Goal: Task Accomplishment & Management: Use online tool/utility

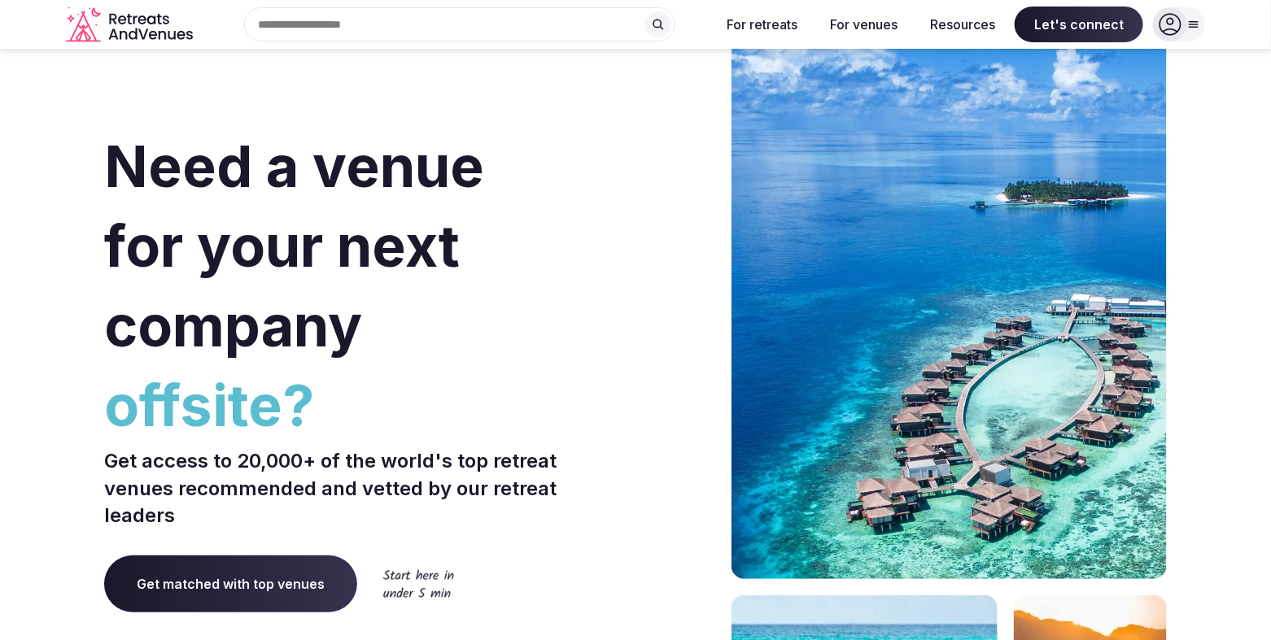
click at [1180, 29] on icon at bounding box center [1170, 24] width 23 height 23
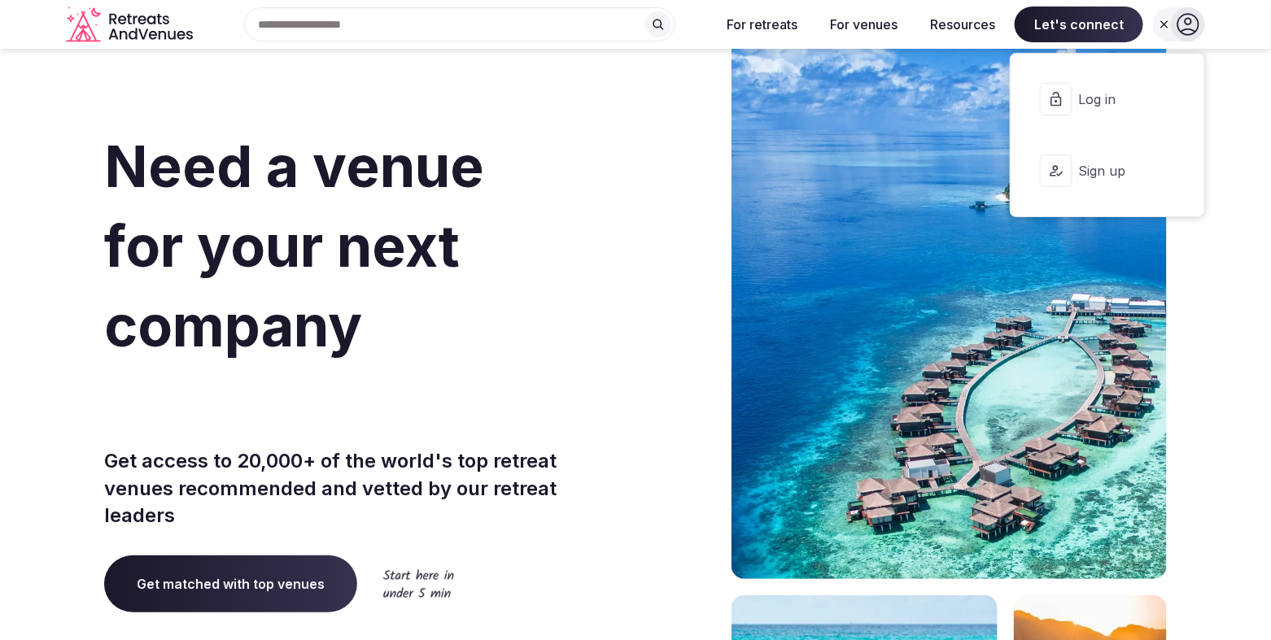
click at [1113, 105] on span "Log in" at bounding box center [1118, 99] width 78 height 18
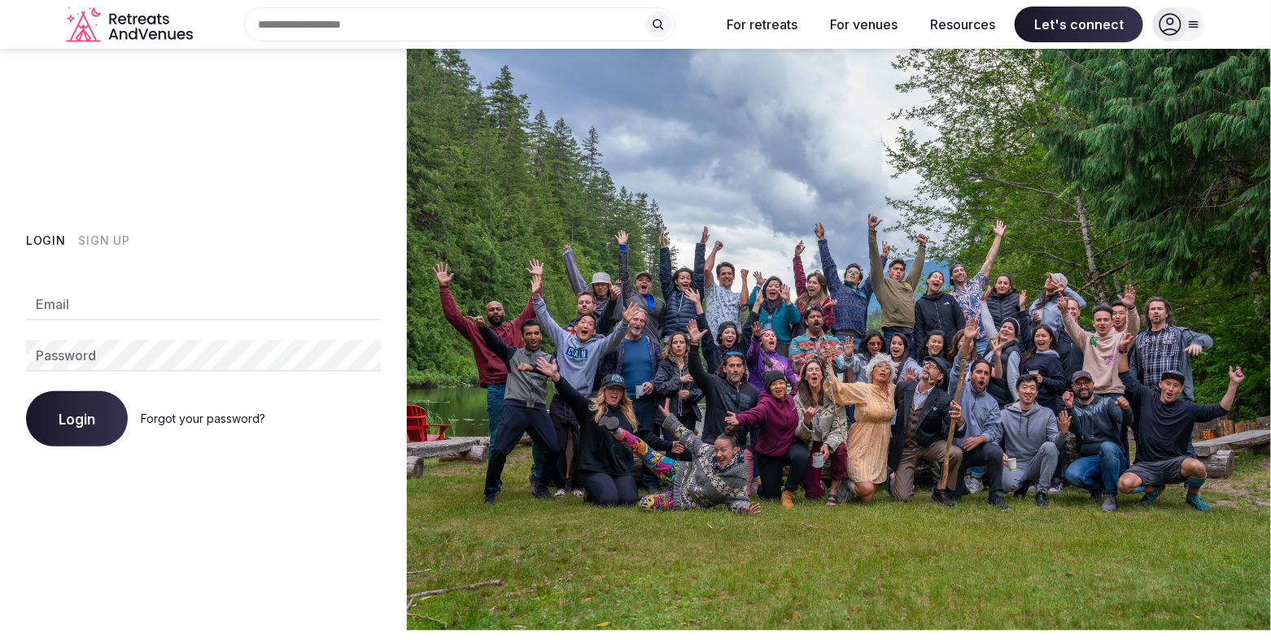
type input "**********"
click at [49, 426] on button "Login" at bounding box center [77, 418] width 102 height 55
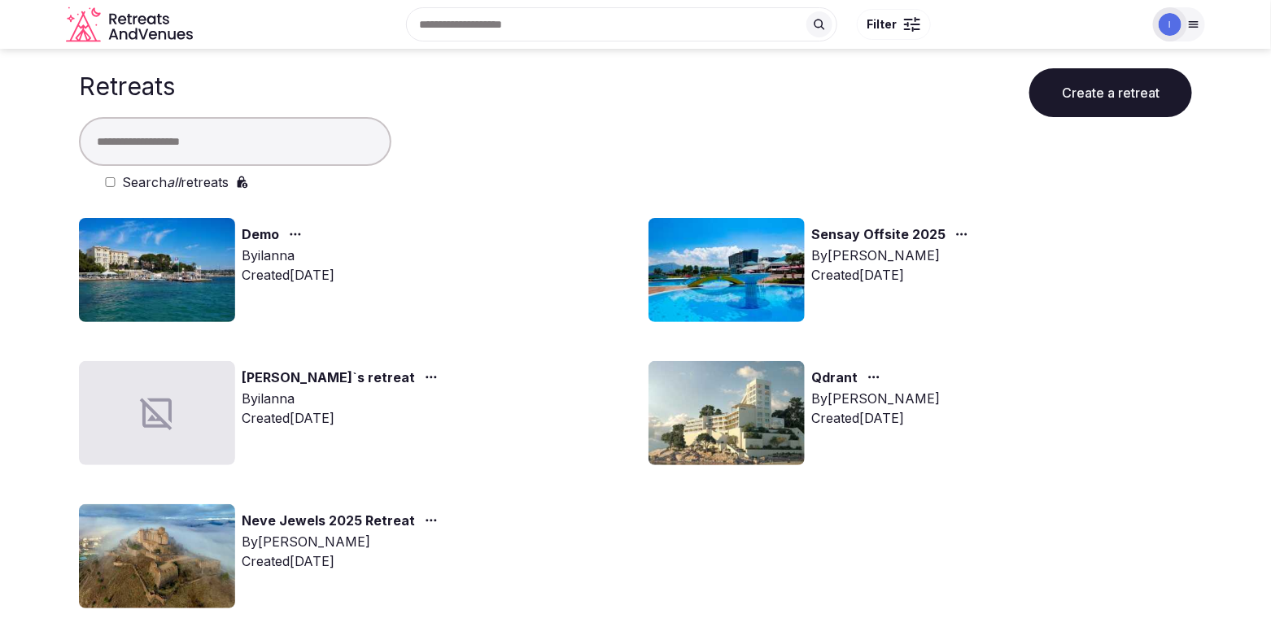
click at [1197, 28] on icon at bounding box center [1193, 24] width 13 height 13
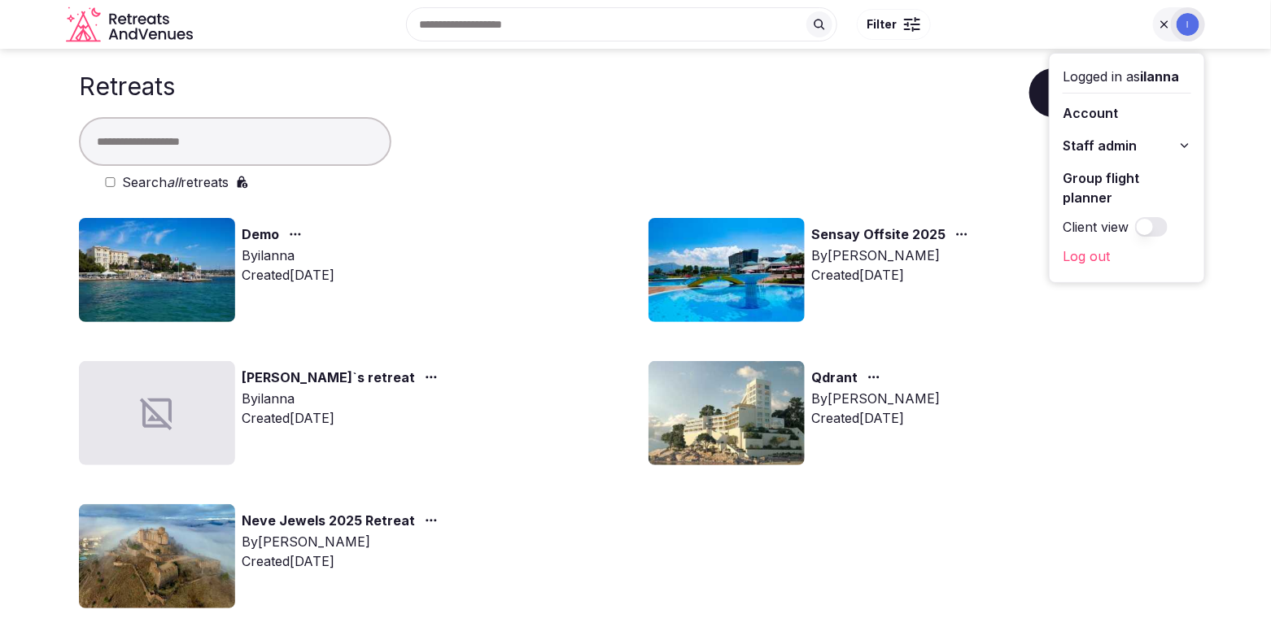
click at [1101, 178] on link "Group flight planner" at bounding box center [1127, 188] width 129 height 46
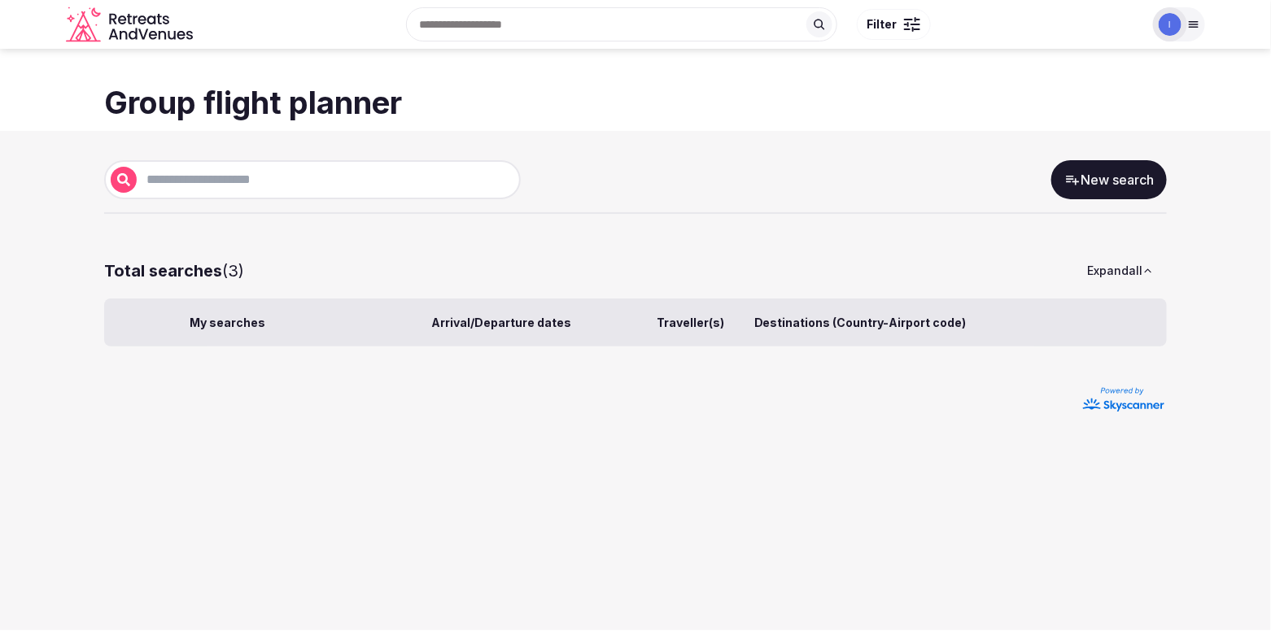
click at [1135, 179] on link "New search" at bounding box center [1109, 179] width 116 height 39
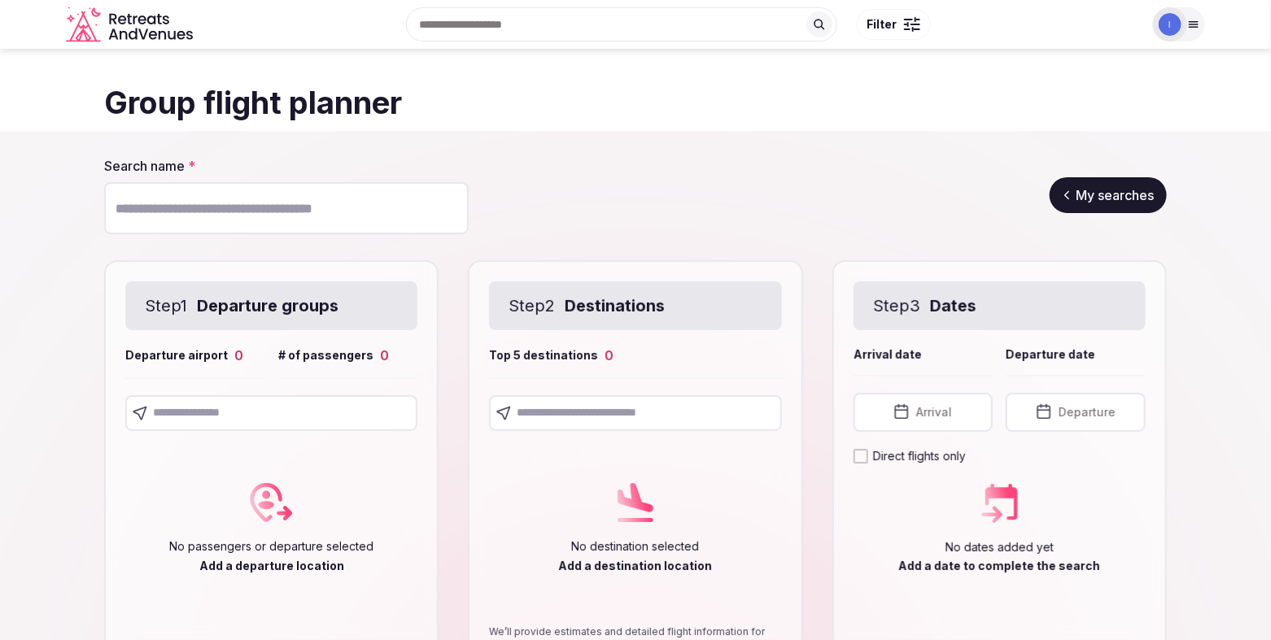
click at [295, 412] on input "text" at bounding box center [271, 413] width 292 height 36
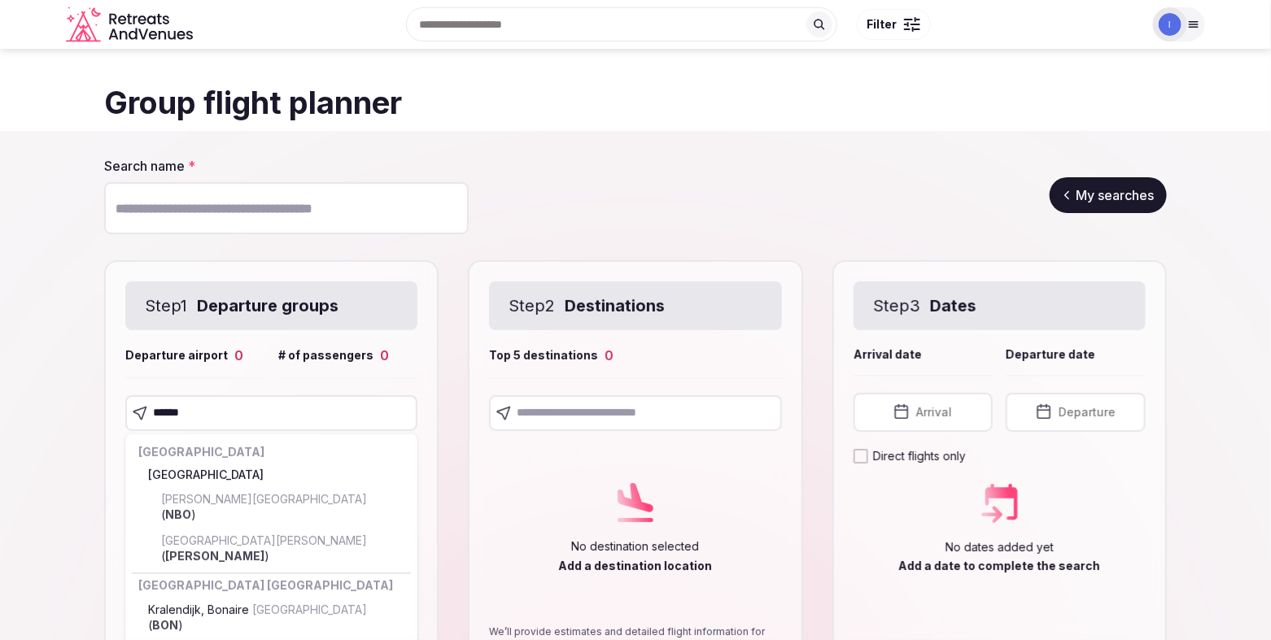
type input "*******"
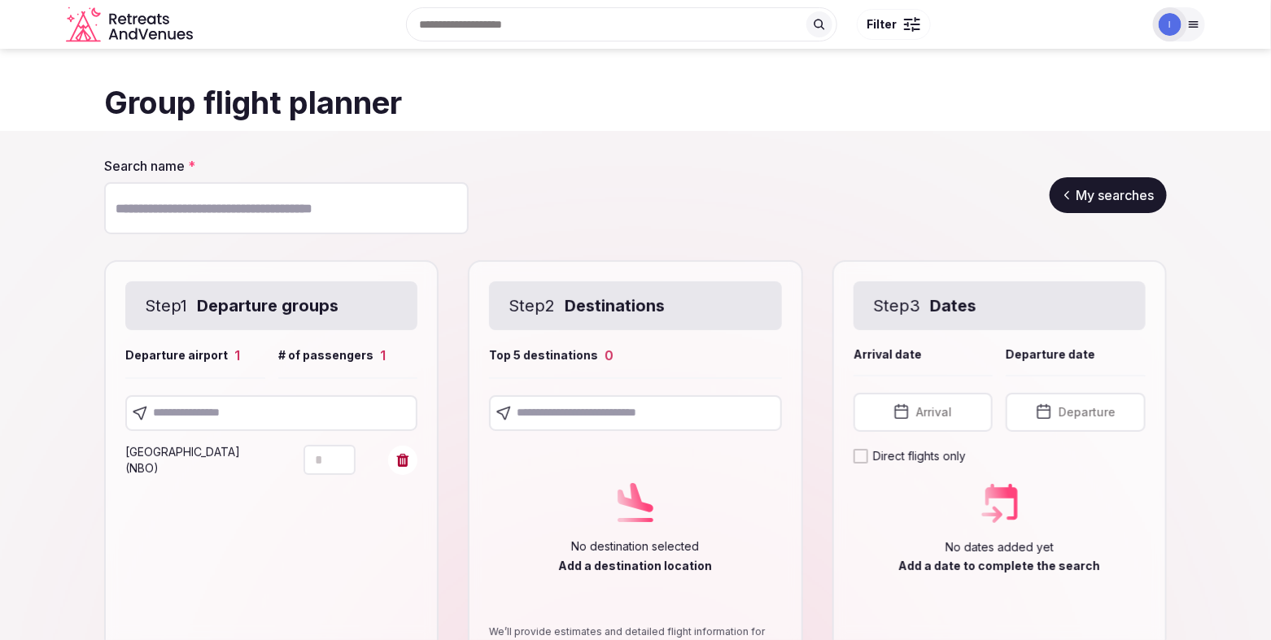
click at [345, 455] on icon "Increment" at bounding box center [342, 452] width 13 height 13
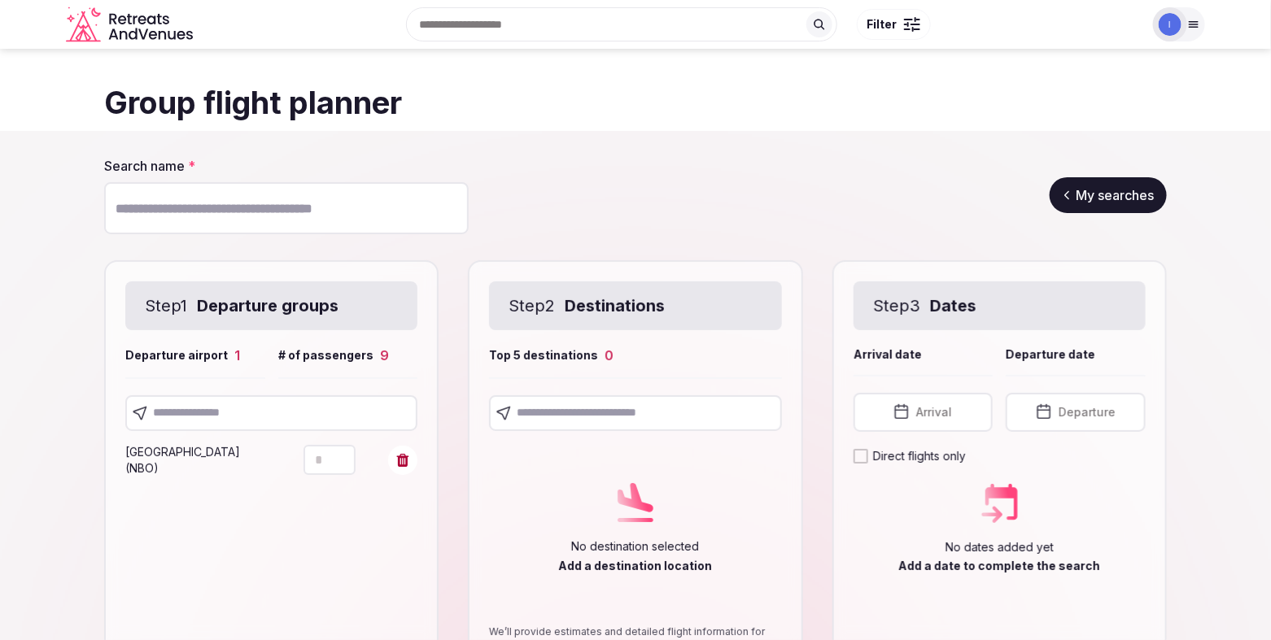
click at [345, 455] on icon "Increment" at bounding box center [342, 452] width 13 height 13
type input "**"
click at [348, 463] on icon "Decrement" at bounding box center [342, 467] width 13 height 13
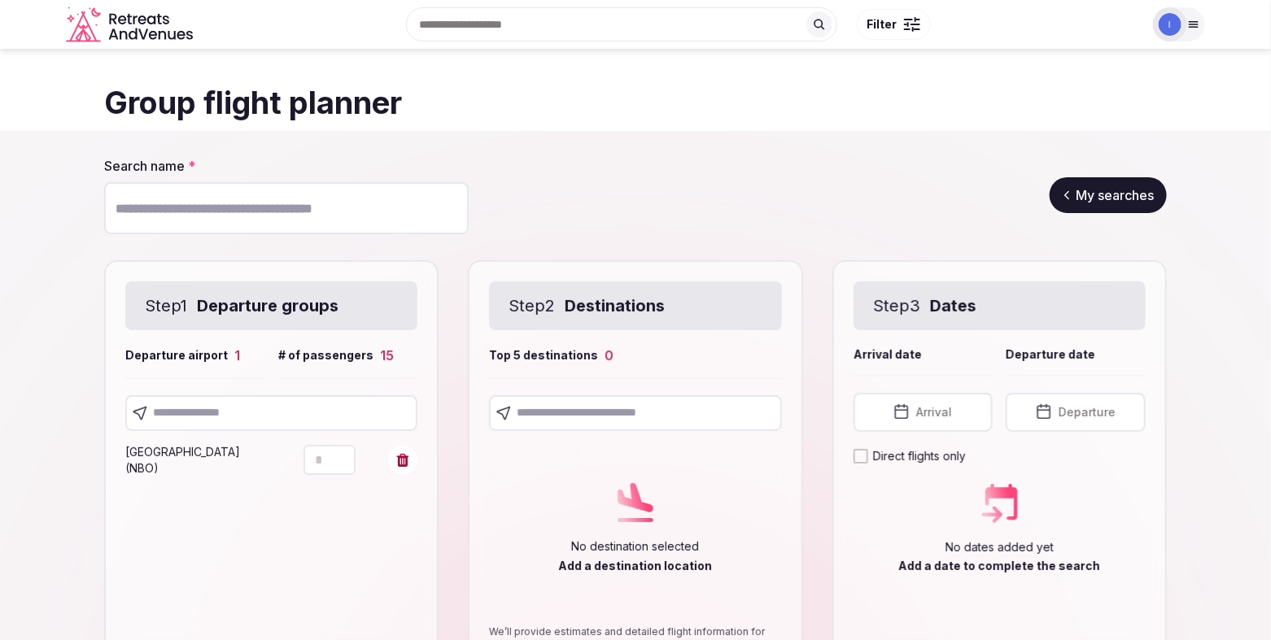
click at [226, 413] on input "text" at bounding box center [271, 413] width 292 height 36
type input "******"
click at [344, 491] on icon "Increment" at bounding box center [342, 494] width 13 height 13
click at [349, 492] on icon "Increment" at bounding box center [342, 494] width 13 height 13
type input "*"
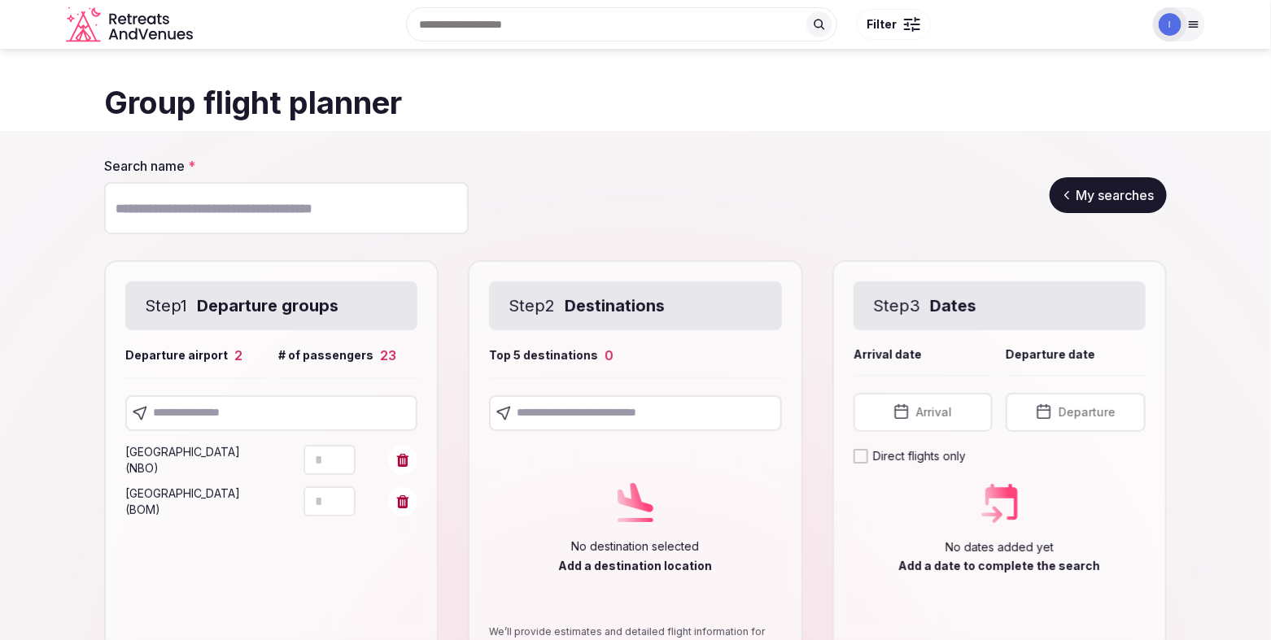
click at [348, 493] on icon "Increment" at bounding box center [342, 494] width 13 height 13
click at [204, 406] on input "text" at bounding box center [271, 413] width 292 height 36
type input "****"
drag, startPoint x: 345, startPoint y: 531, endPoint x: 268, endPoint y: 387, distance: 163.5
click at [344, 530] on icon "Increment" at bounding box center [342, 535] width 13 height 13
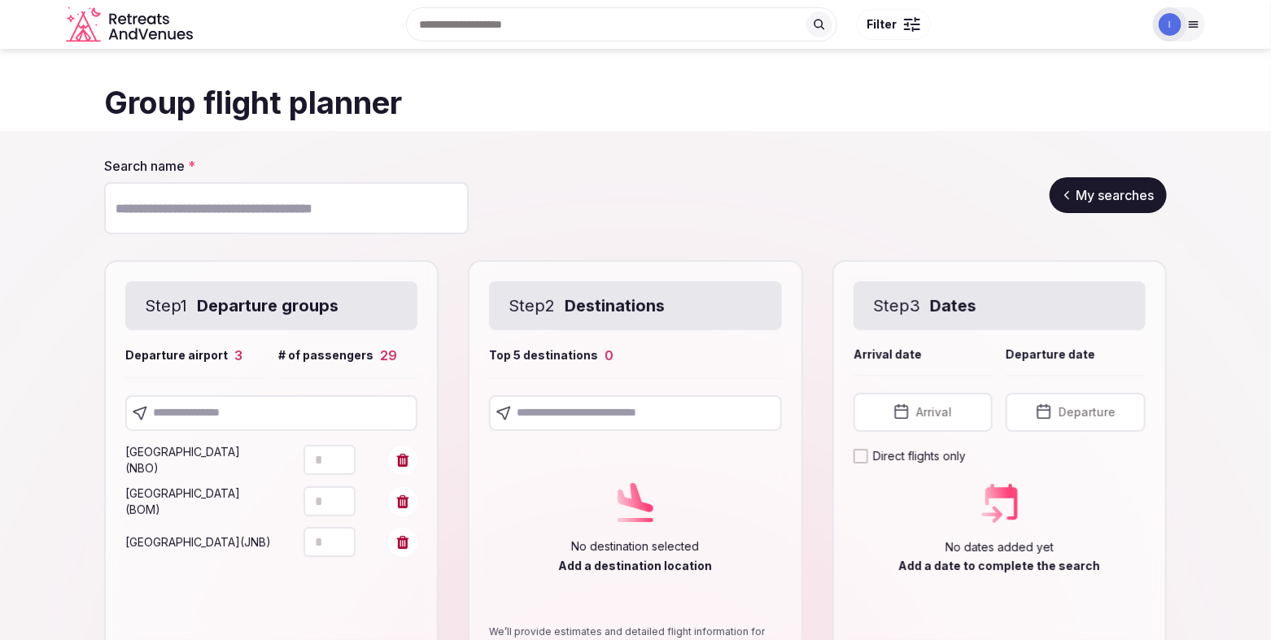
click at [341, 549] on icon "Decrement" at bounding box center [342, 550] width 13 height 13
type input "*"
click at [341, 550] on icon "Decrement" at bounding box center [342, 550] width 13 height 13
click at [241, 413] on input "text" at bounding box center [271, 413] width 292 height 36
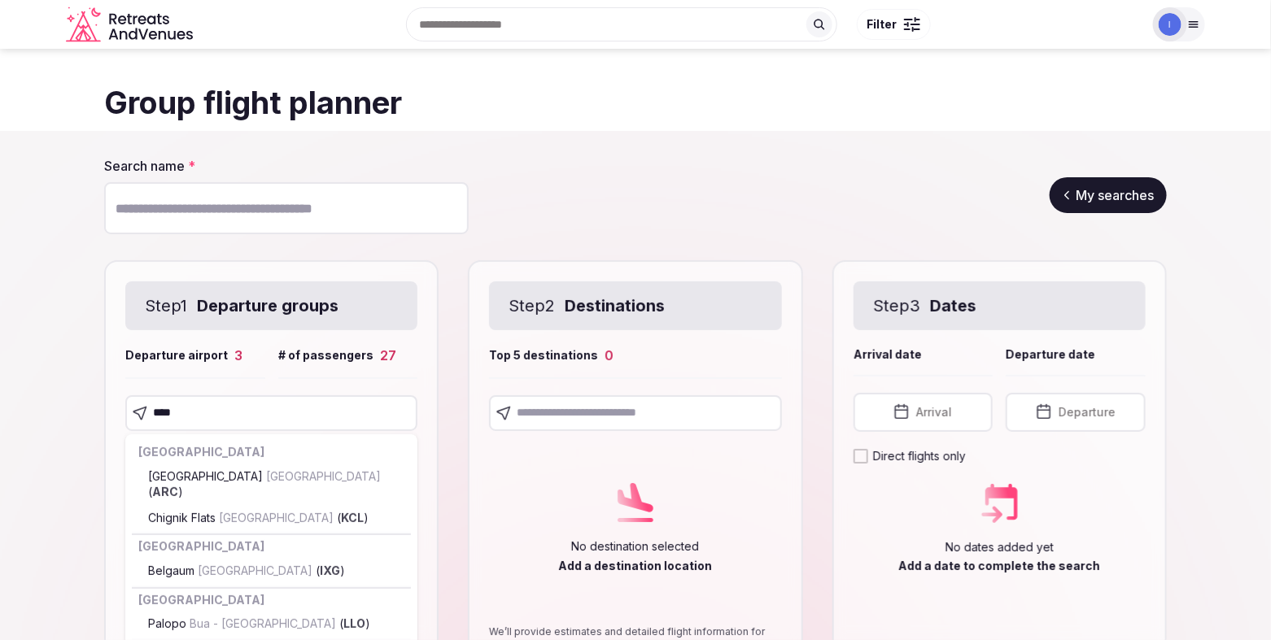
type input "*****"
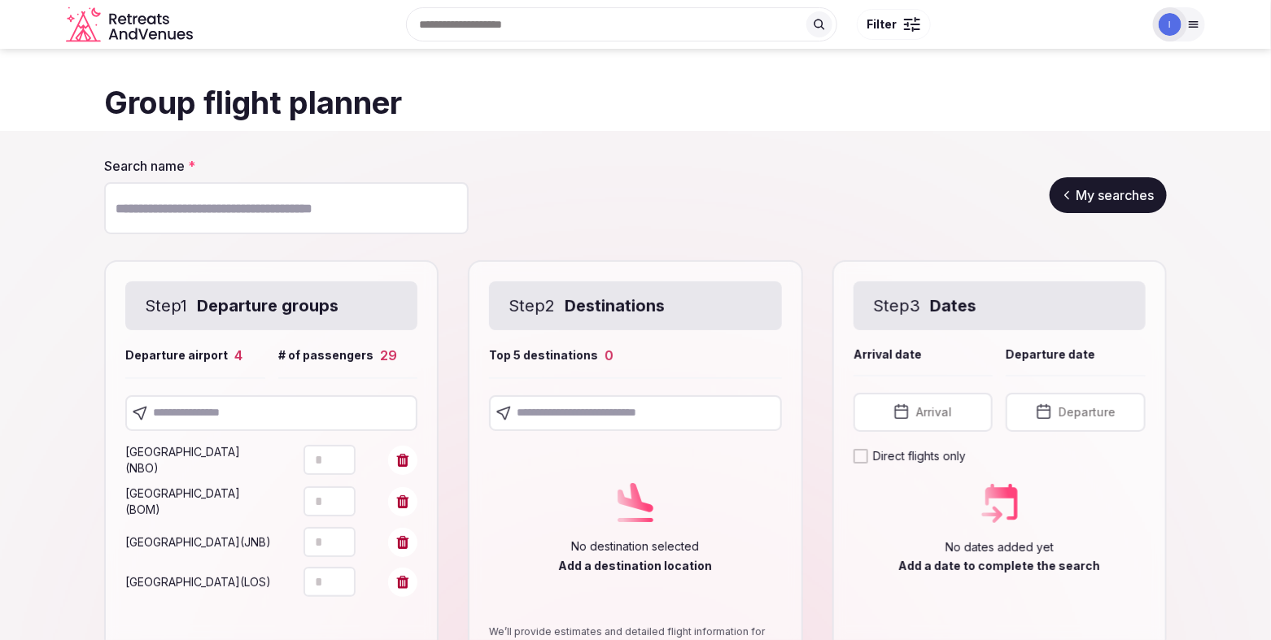
click at [343, 574] on icon "Increment" at bounding box center [342, 575] width 13 height 13
drag, startPoint x: 338, startPoint y: 590, endPoint x: 328, endPoint y: 561, distance: 31.1
click at [338, 591] on icon "Decrement" at bounding box center [342, 589] width 13 height 13
type input "*"
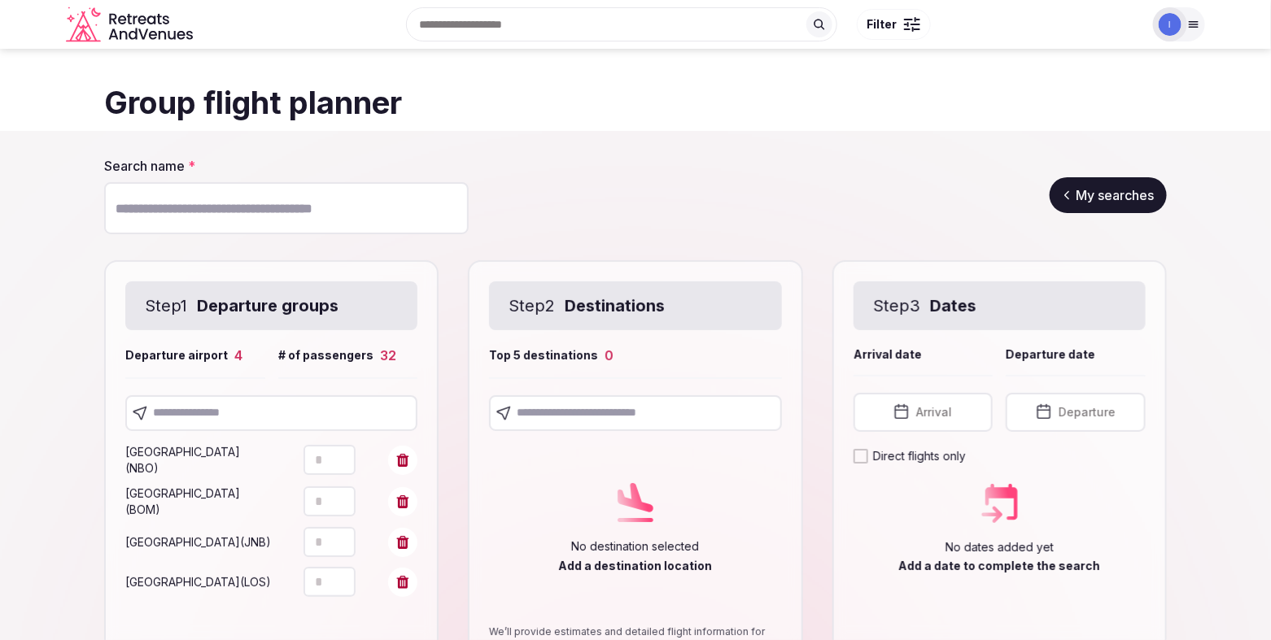
click at [339, 593] on icon "Decrement" at bounding box center [342, 589] width 13 height 13
click at [218, 410] on input "text" at bounding box center [271, 413] width 292 height 36
type input "****"
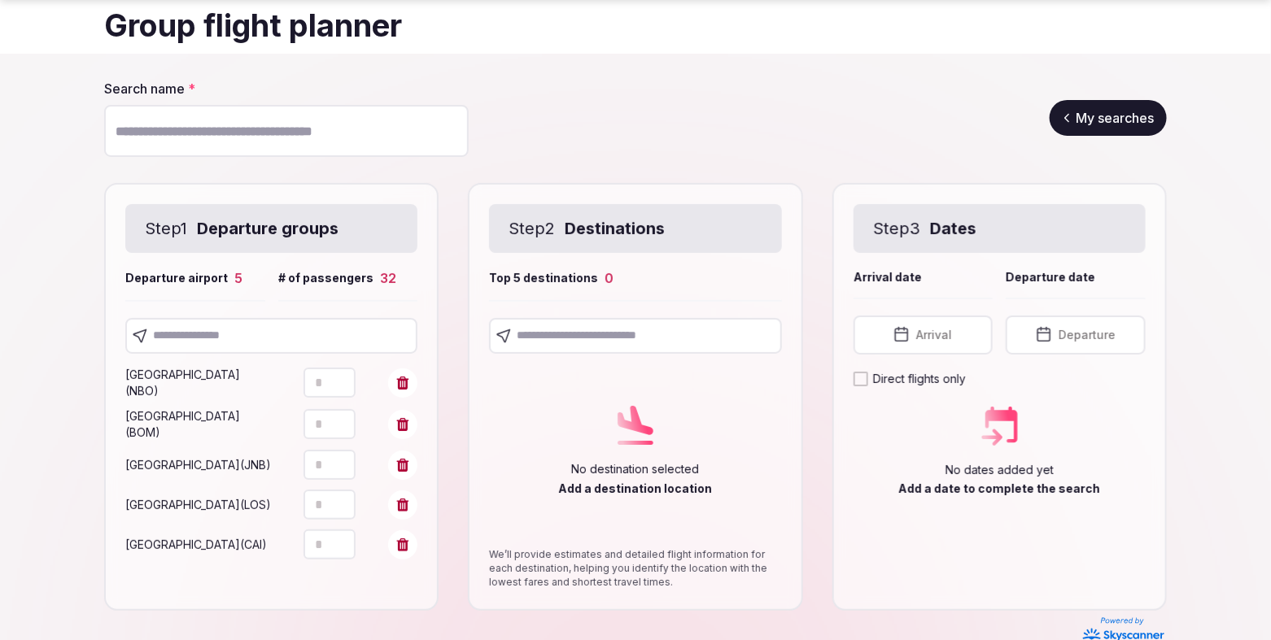
scroll to position [78, 0]
click at [344, 539] on icon "Increment" at bounding box center [342, 537] width 13 height 13
type input "*"
click at [344, 539] on icon "Increment" at bounding box center [342, 537] width 13 height 13
click at [246, 333] on input "text" at bounding box center [271, 335] width 292 height 36
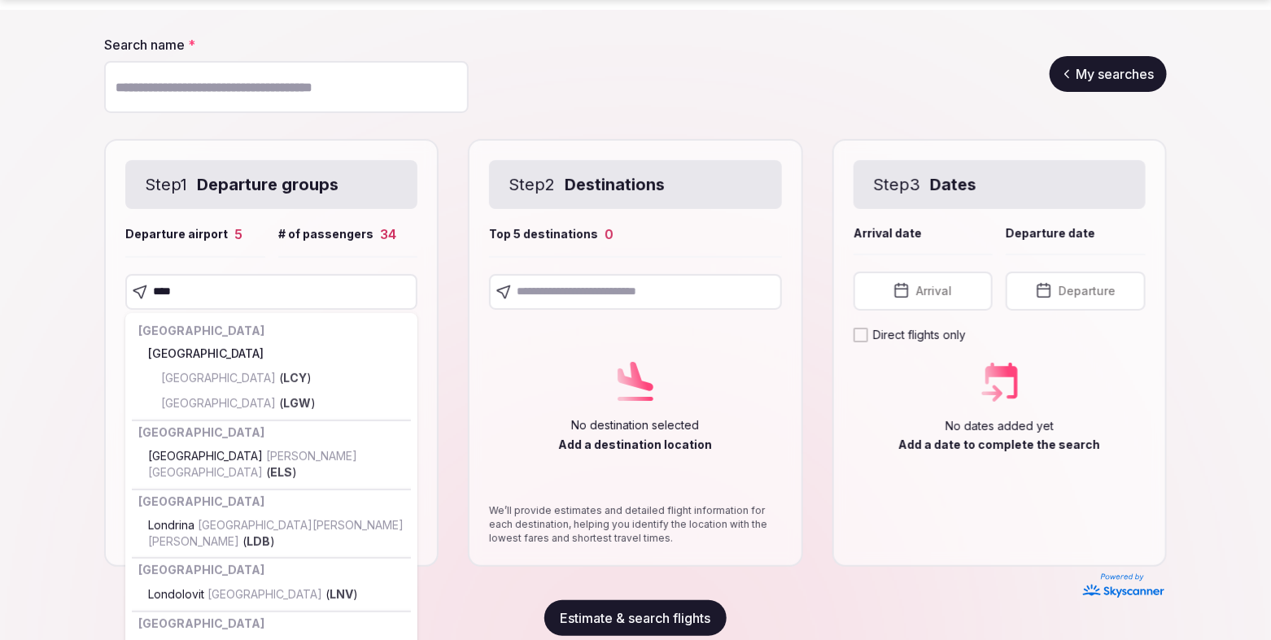
scroll to position [124, 0]
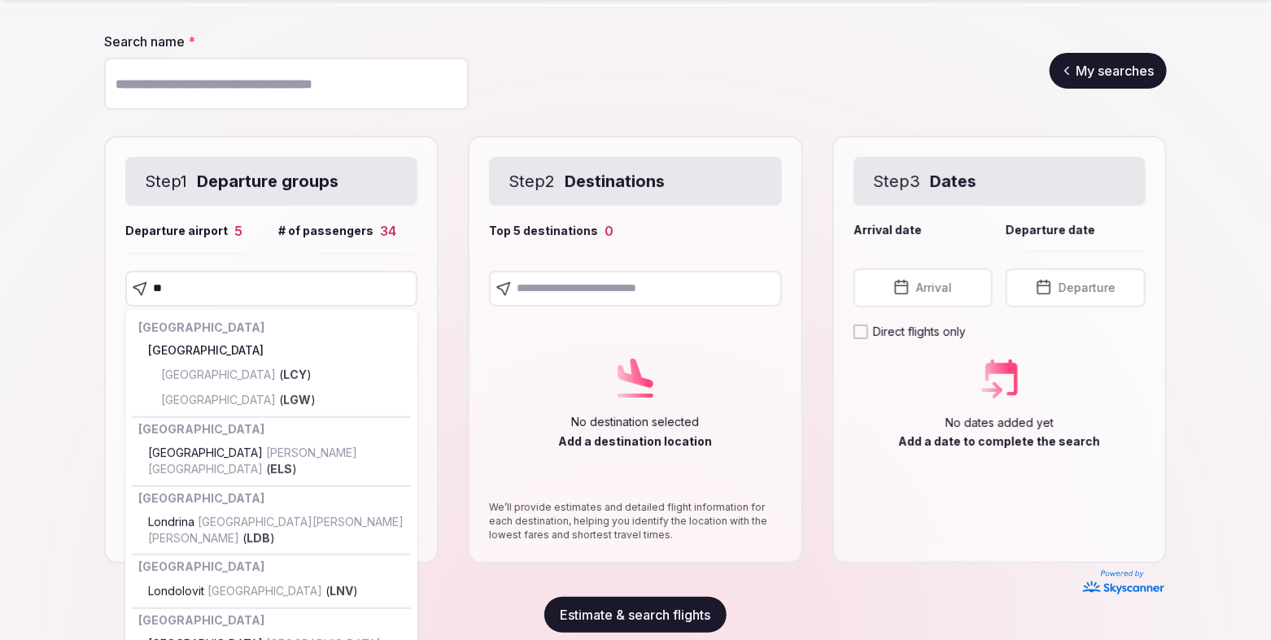
type input "*"
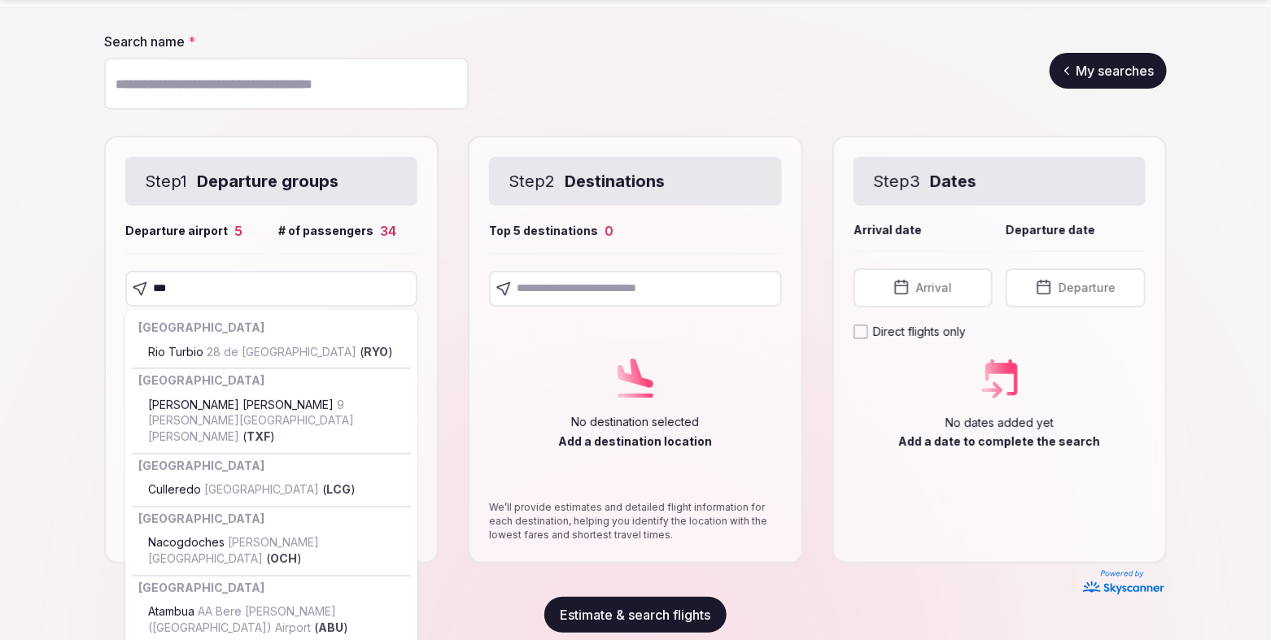
type input "****"
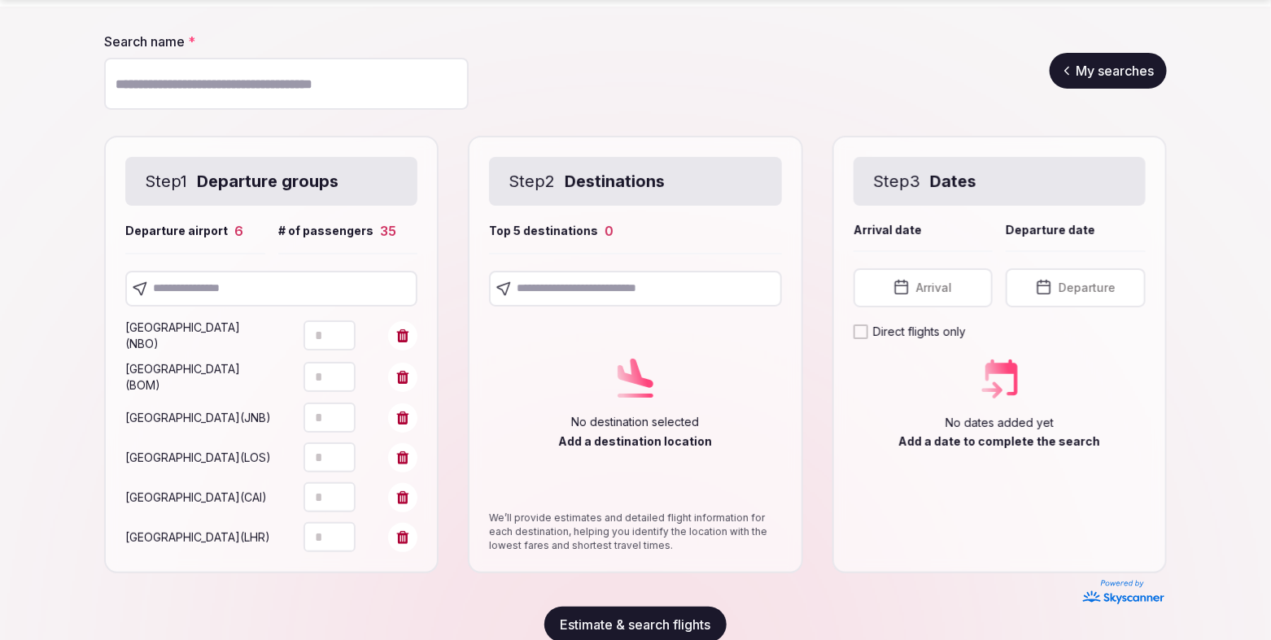
type input "*"
click at [216, 294] on input "text" at bounding box center [271, 289] width 292 height 36
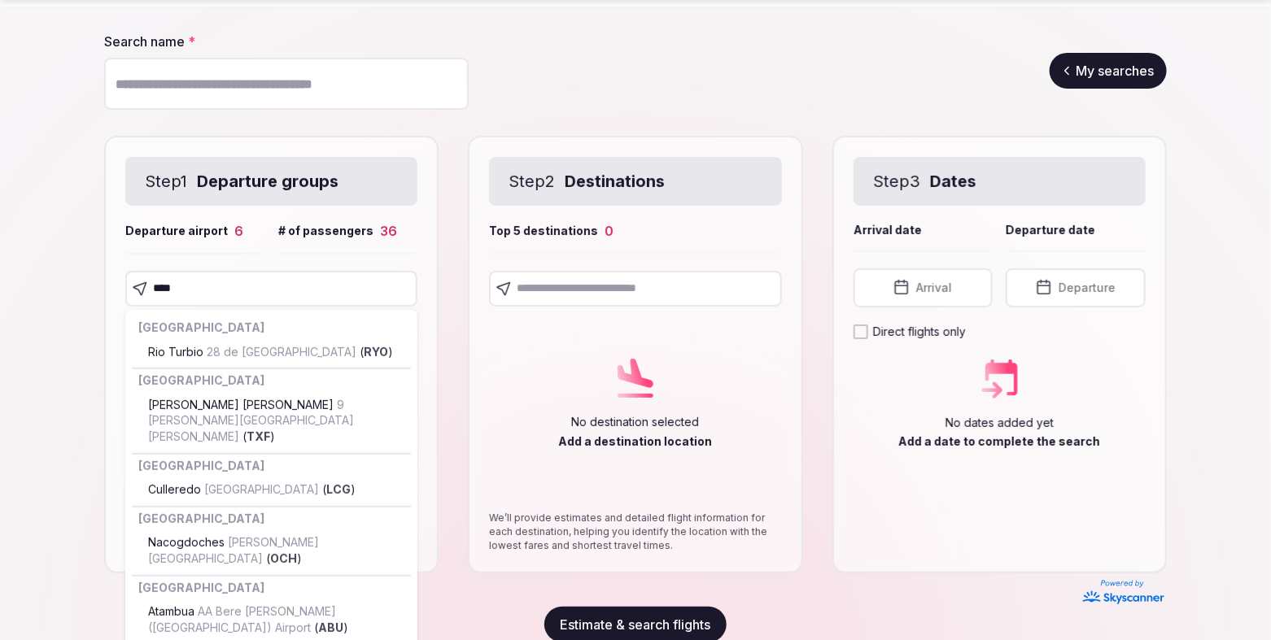
type input "*****"
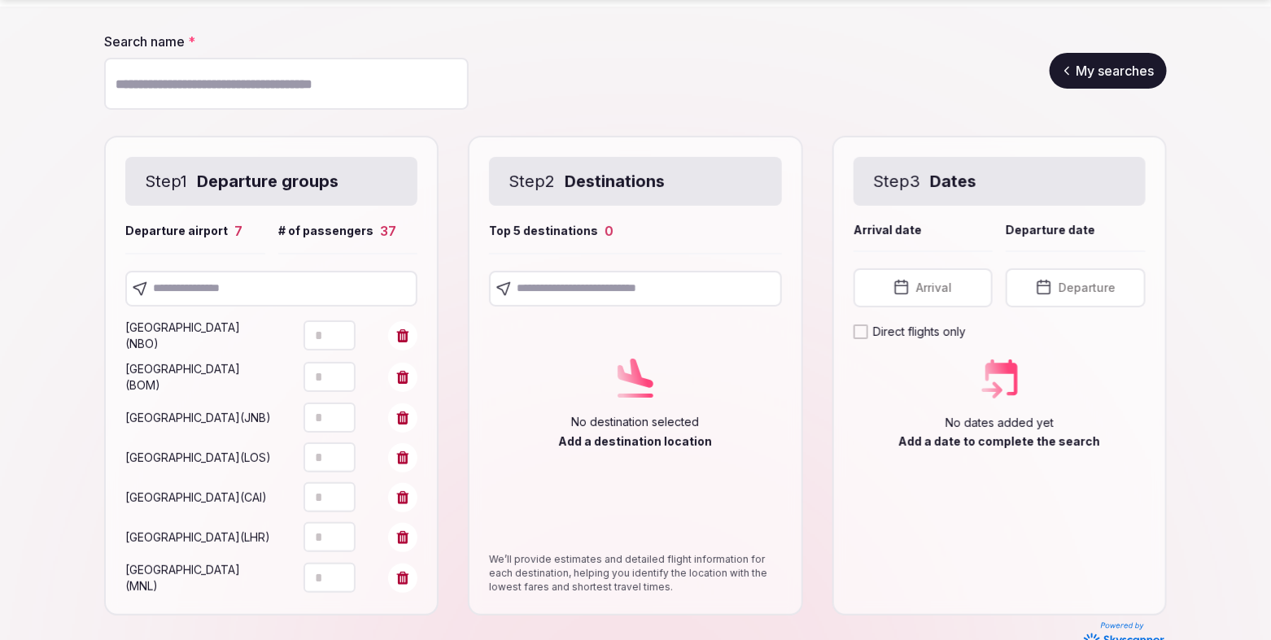
click at [250, 286] on input "text" at bounding box center [271, 289] width 292 height 36
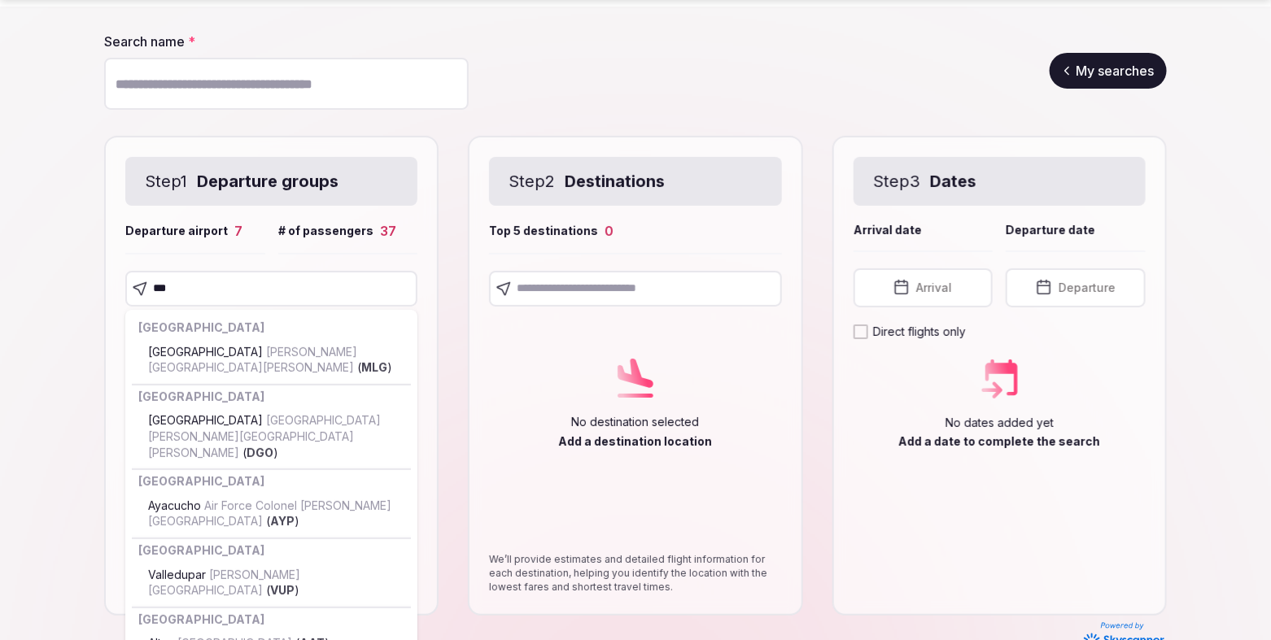
type input "****"
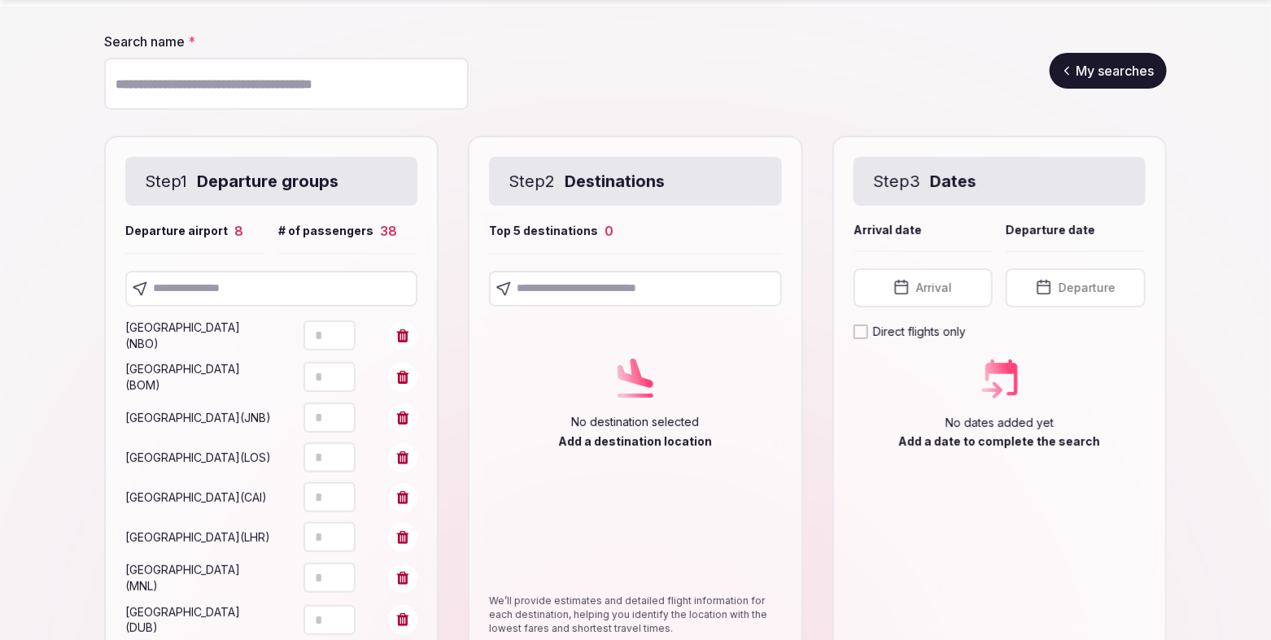
click at [225, 300] on input "text" at bounding box center [271, 289] width 292 height 36
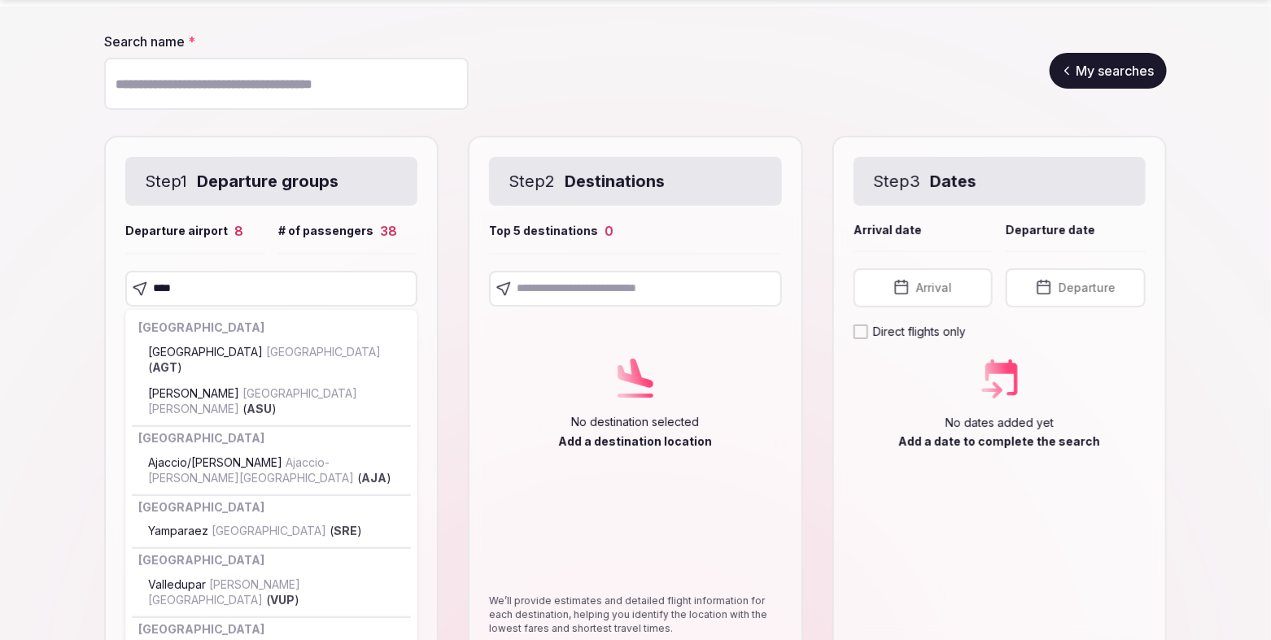
type input "*****"
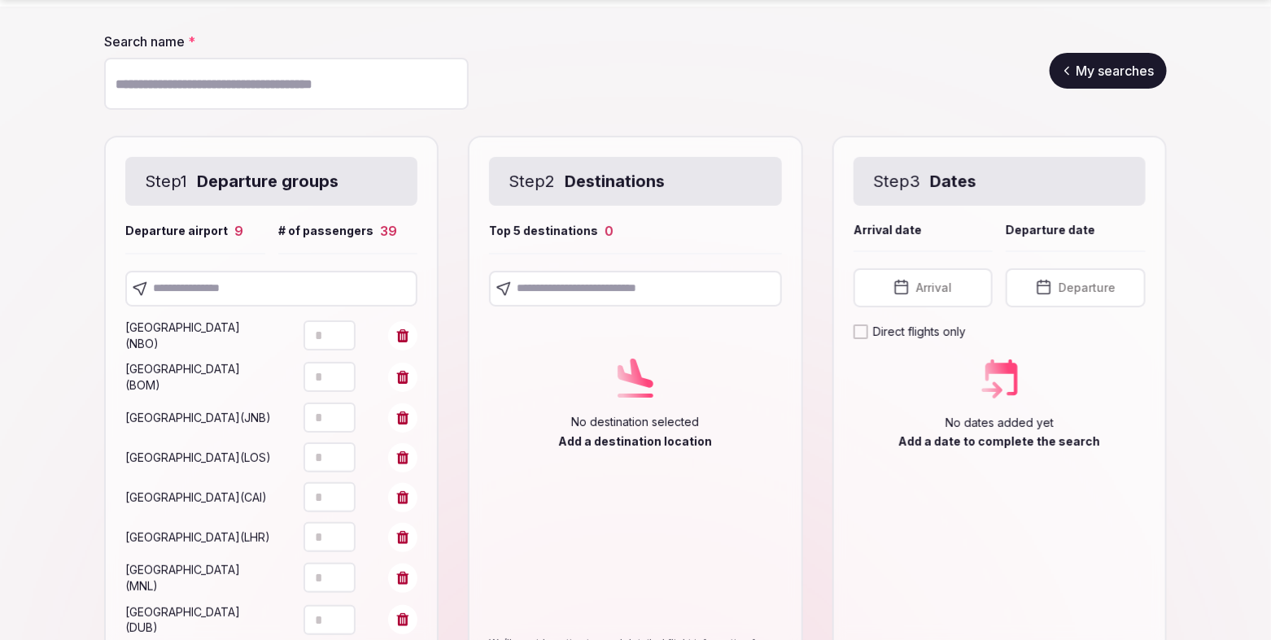
click at [241, 284] on input "text" at bounding box center [271, 289] width 292 height 36
type input "*****"
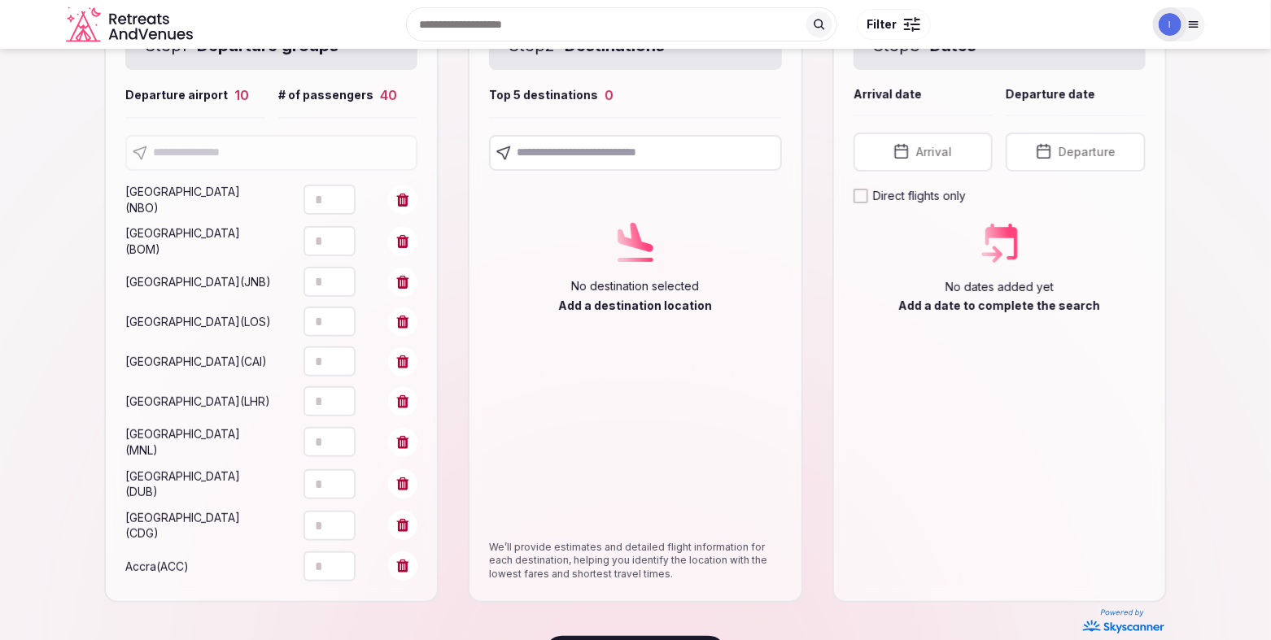
scroll to position [32, 0]
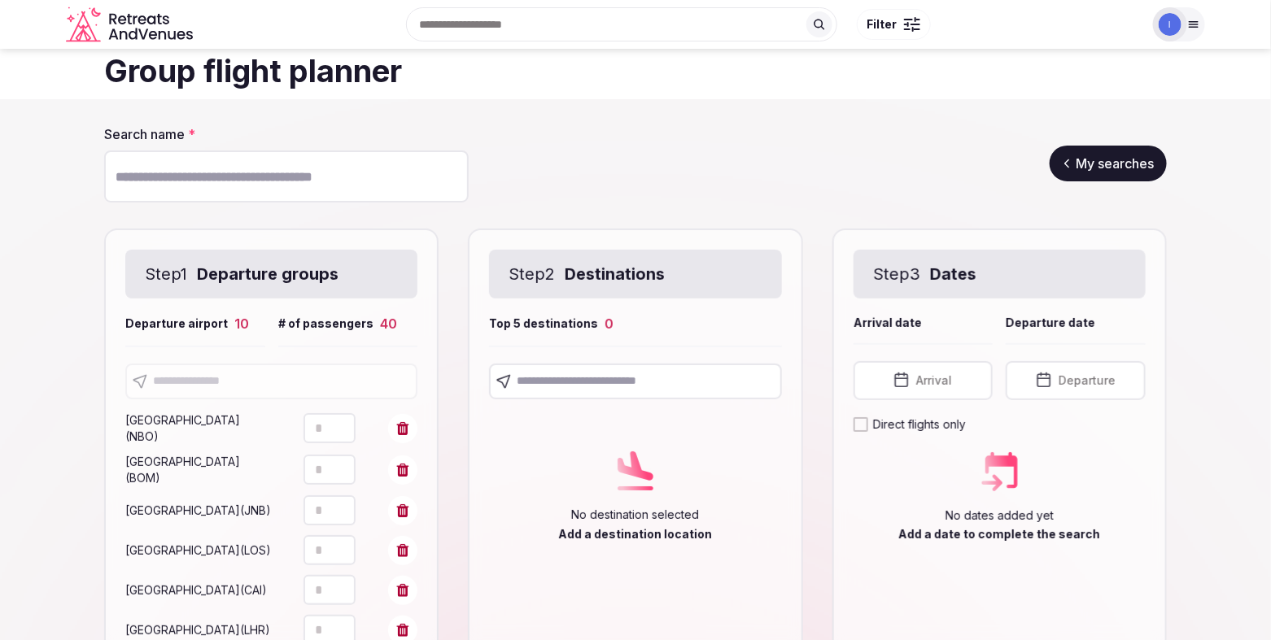
click at [651, 382] on input "text" at bounding box center [635, 382] width 292 height 36
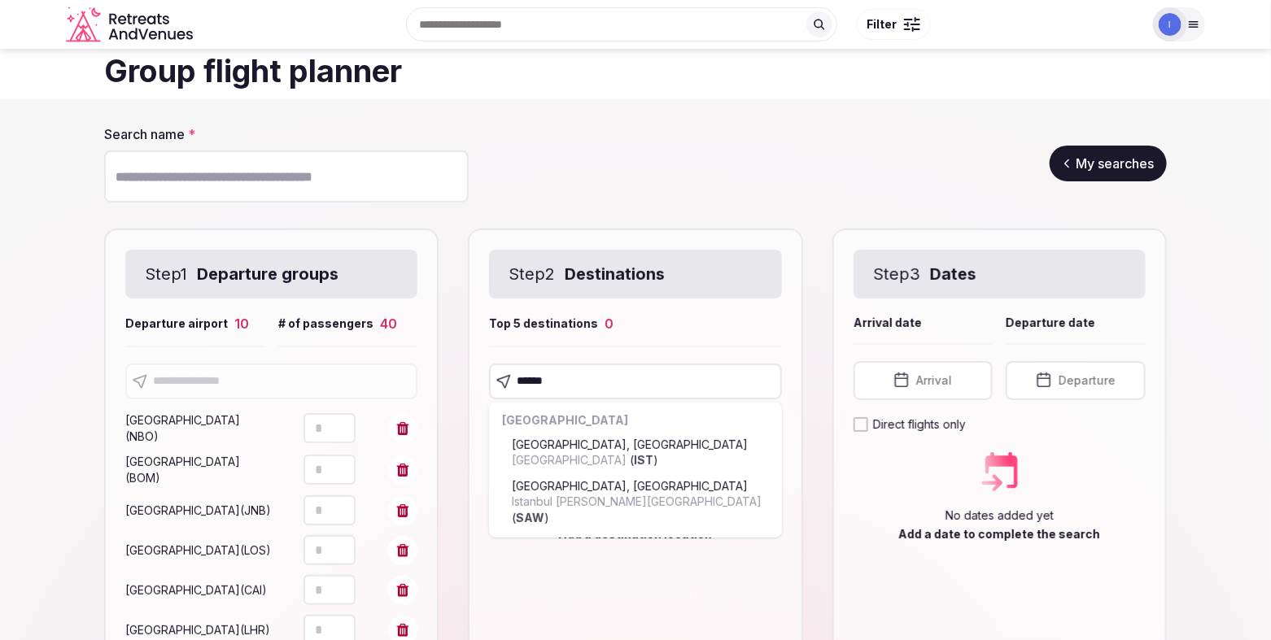
type input "******"
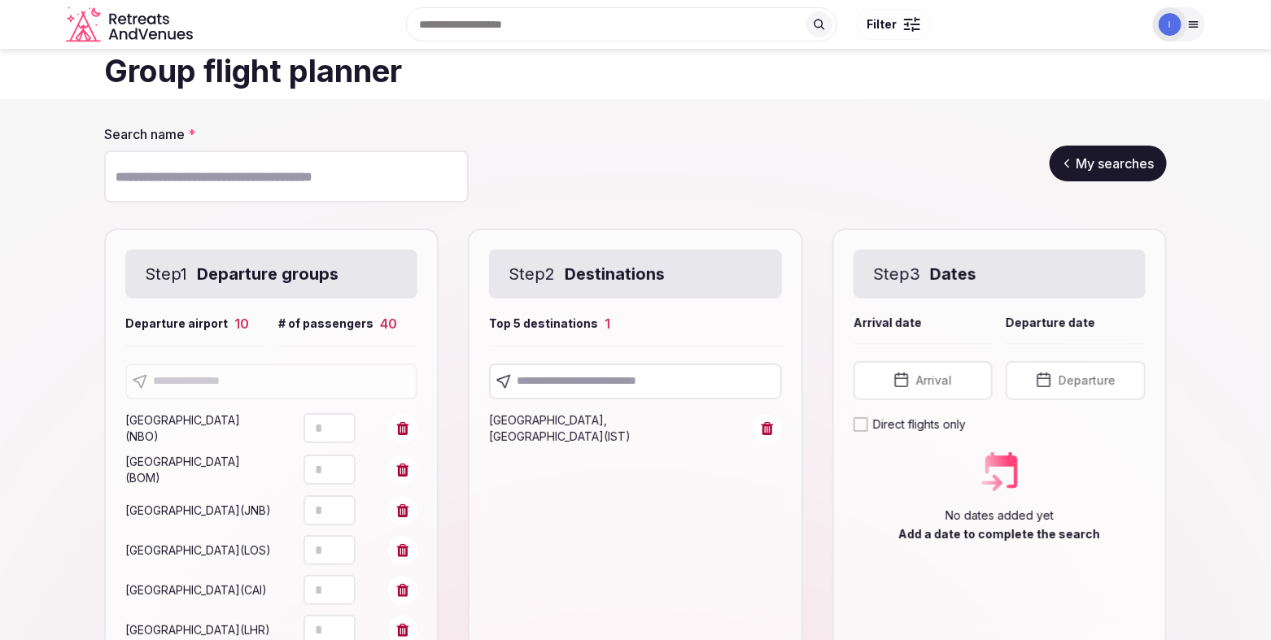
click at [564, 386] on input "text" at bounding box center [635, 382] width 292 height 36
type input "********"
click at [572, 378] on input "text" at bounding box center [635, 382] width 292 height 36
click at [571, 378] on input "text" at bounding box center [635, 382] width 292 height 36
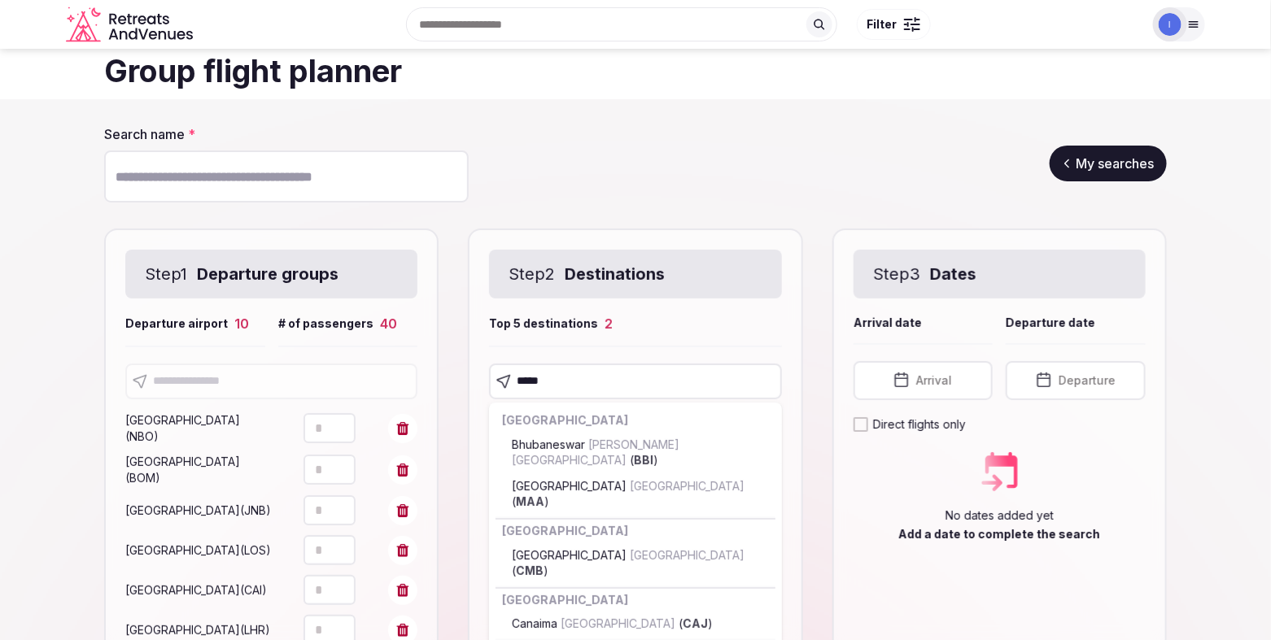
type input "******"
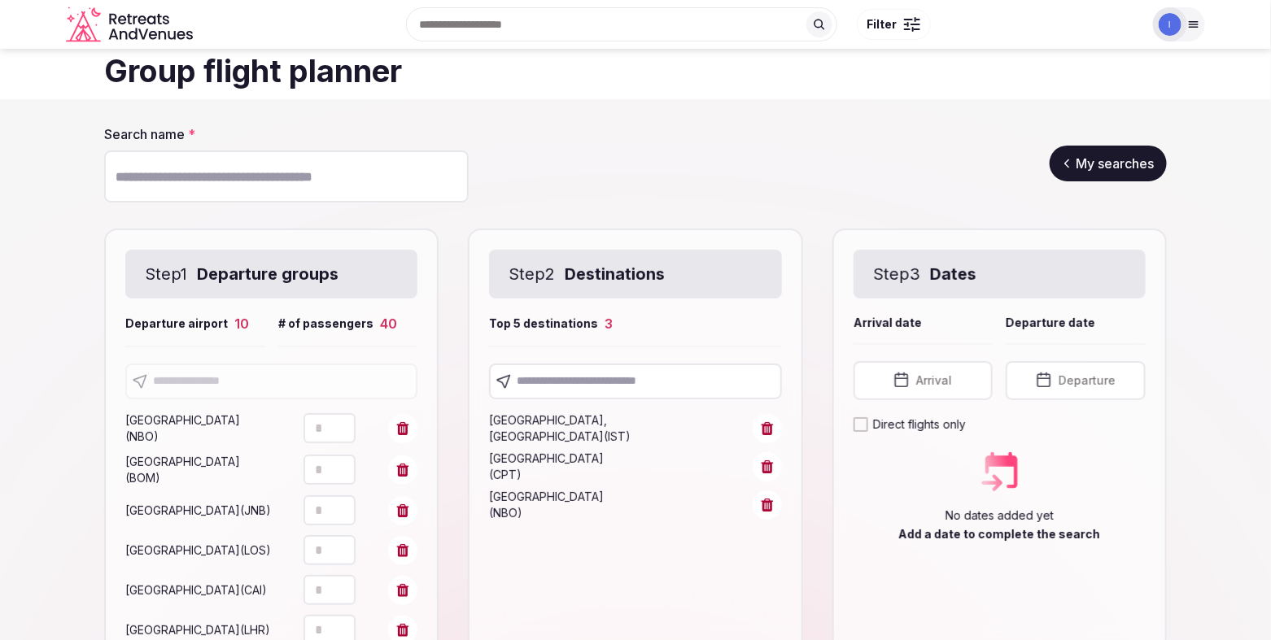
click at [591, 382] on input "text" at bounding box center [635, 382] width 292 height 36
type input "*****"
click at [946, 384] on span "Arrival" at bounding box center [934, 381] width 36 height 16
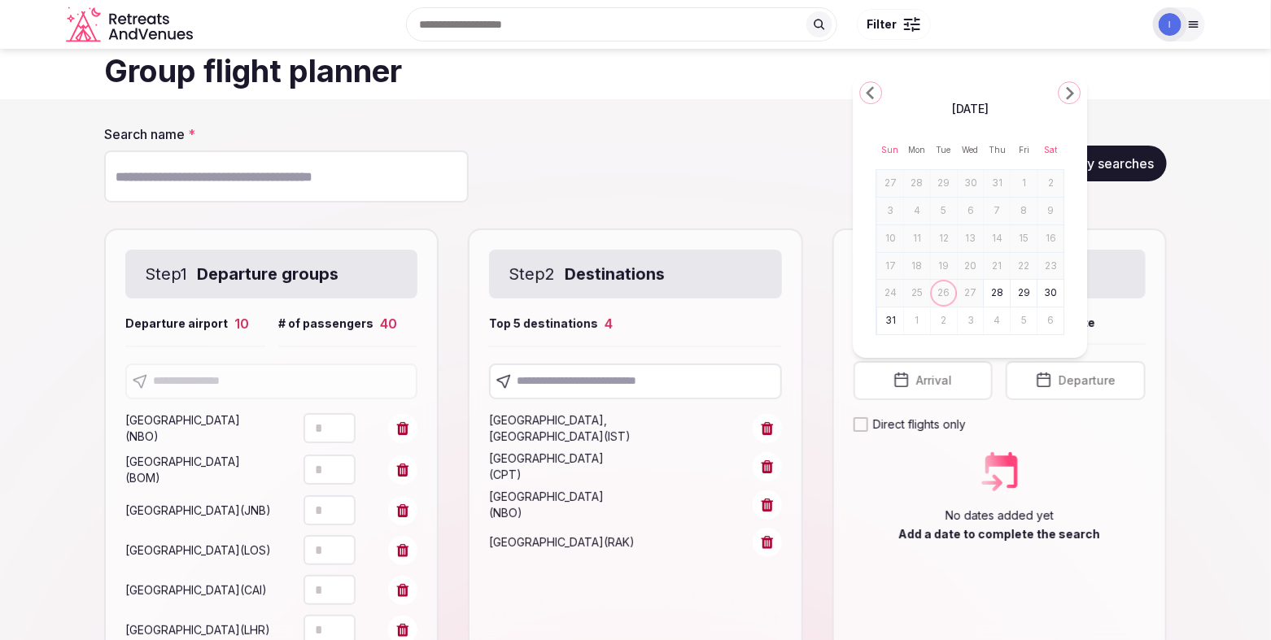
click at [1068, 93] on icon "Go to the Next Month" at bounding box center [1069, 93] width 20 height 20
click at [1068, 93] on section "Group flight planner" at bounding box center [635, 58] width 1271 height 82
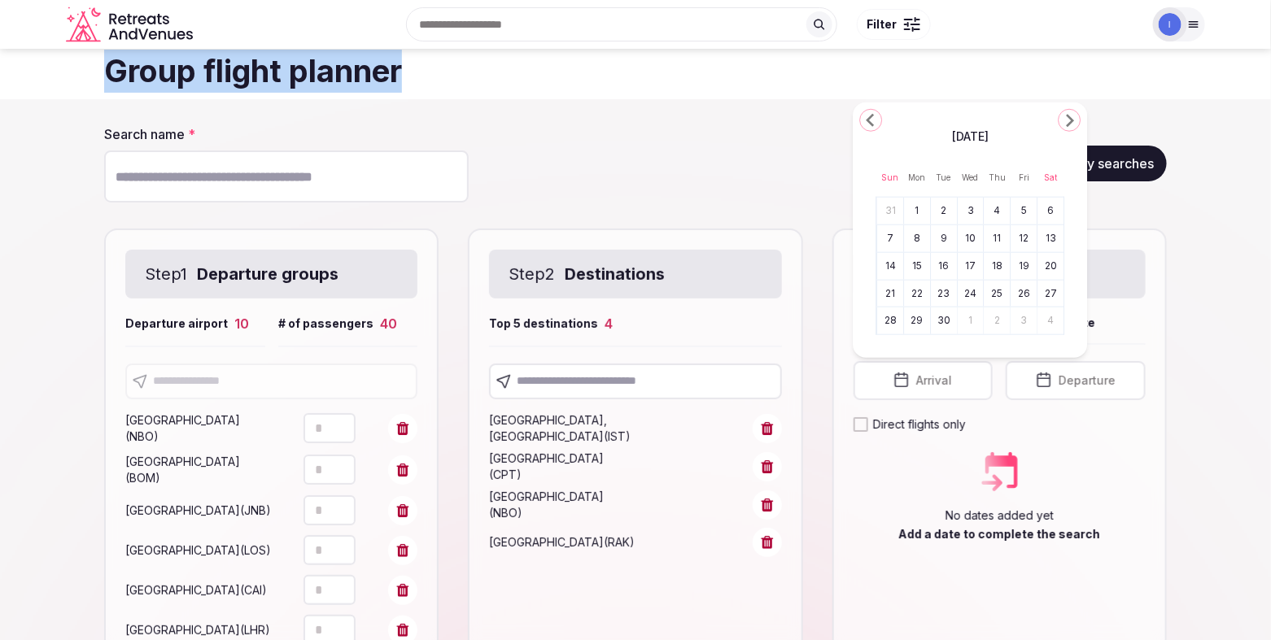
click at [1068, 93] on section "Group flight planner" at bounding box center [635, 58] width 1271 height 82
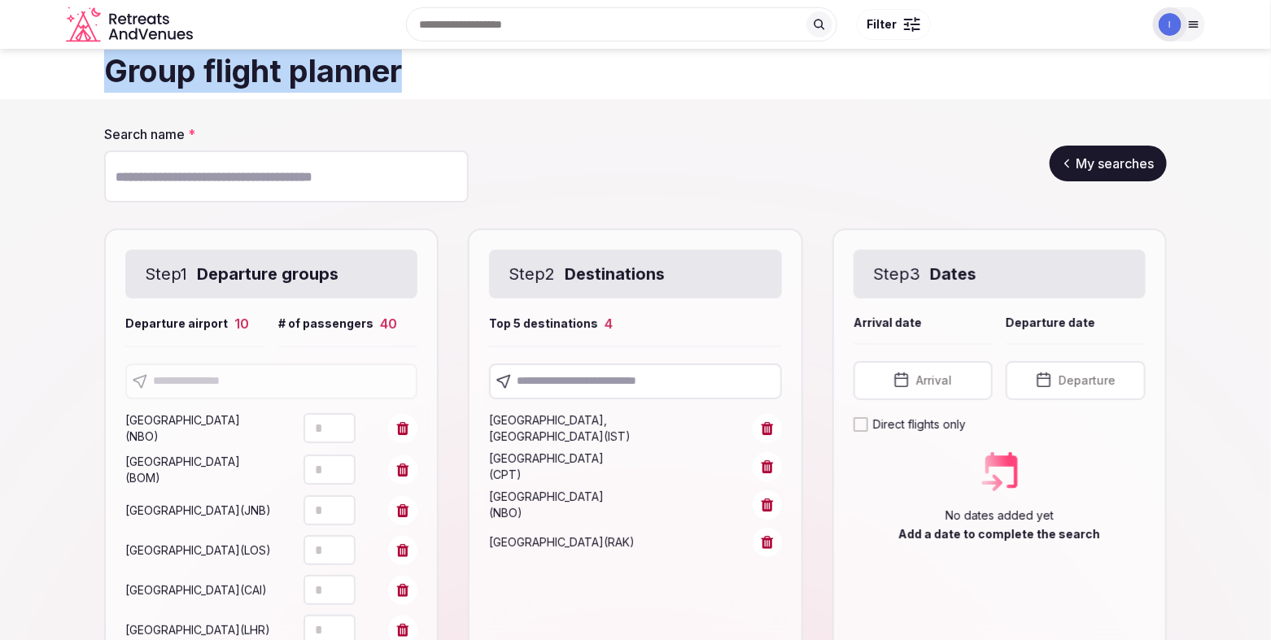
click at [960, 369] on button "Arrival" at bounding box center [924, 380] width 140 height 39
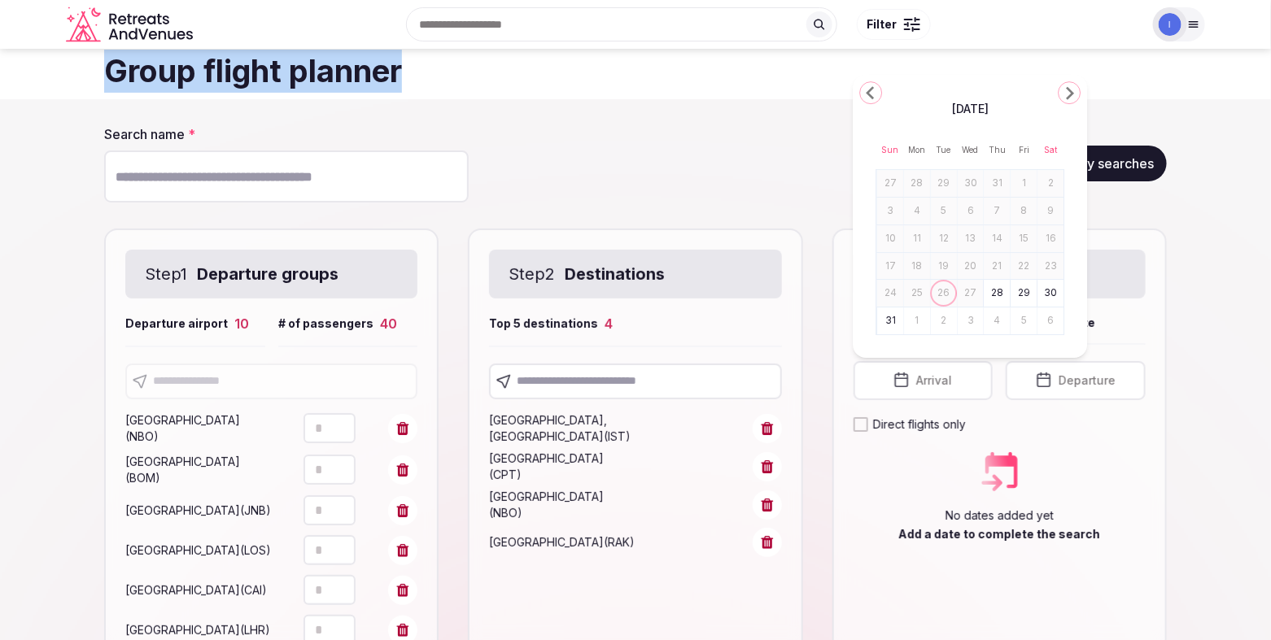
click at [874, 96] on icon "Go to the Previous Month" at bounding box center [871, 93] width 20 height 20
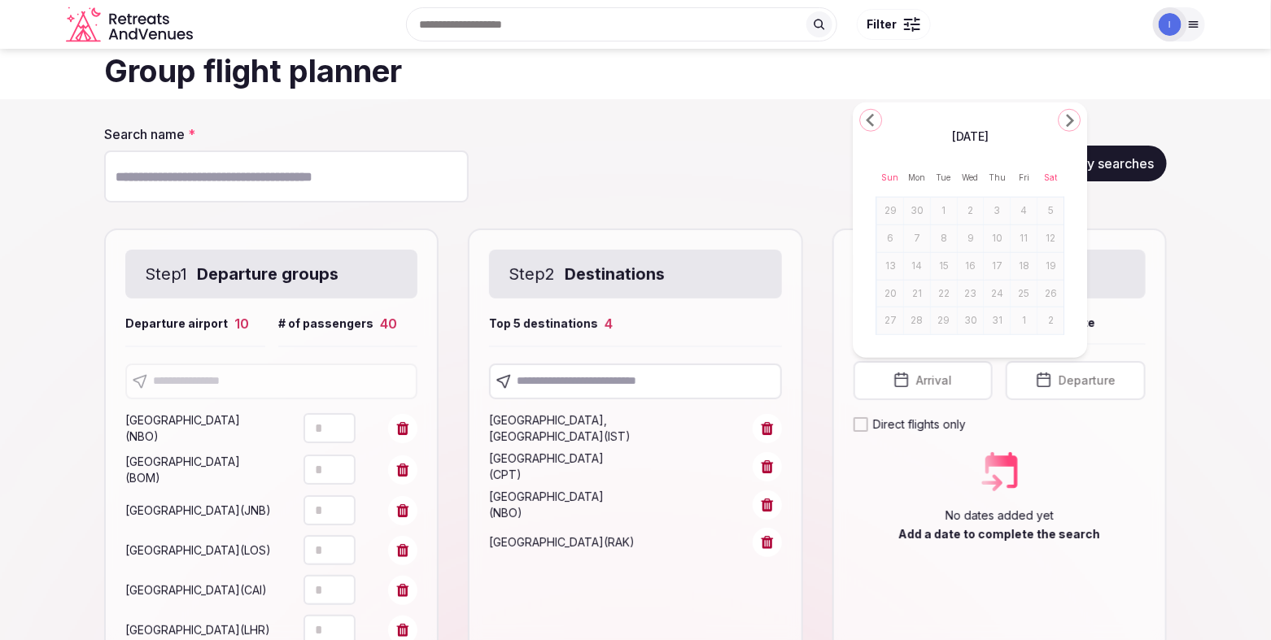
click at [1056, 119] on div "[DATE] Sun Mon Tue Wed Thu Fri Sat 29 30 1 2 3 4 5 6 7 8 9 10 11 12 13 14 15 16…" at bounding box center [970, 231] width 234 height 256
click at [1069, 126] on icon "Go to the Next Month" at bounding box center [1069, 121] width 20 height 20
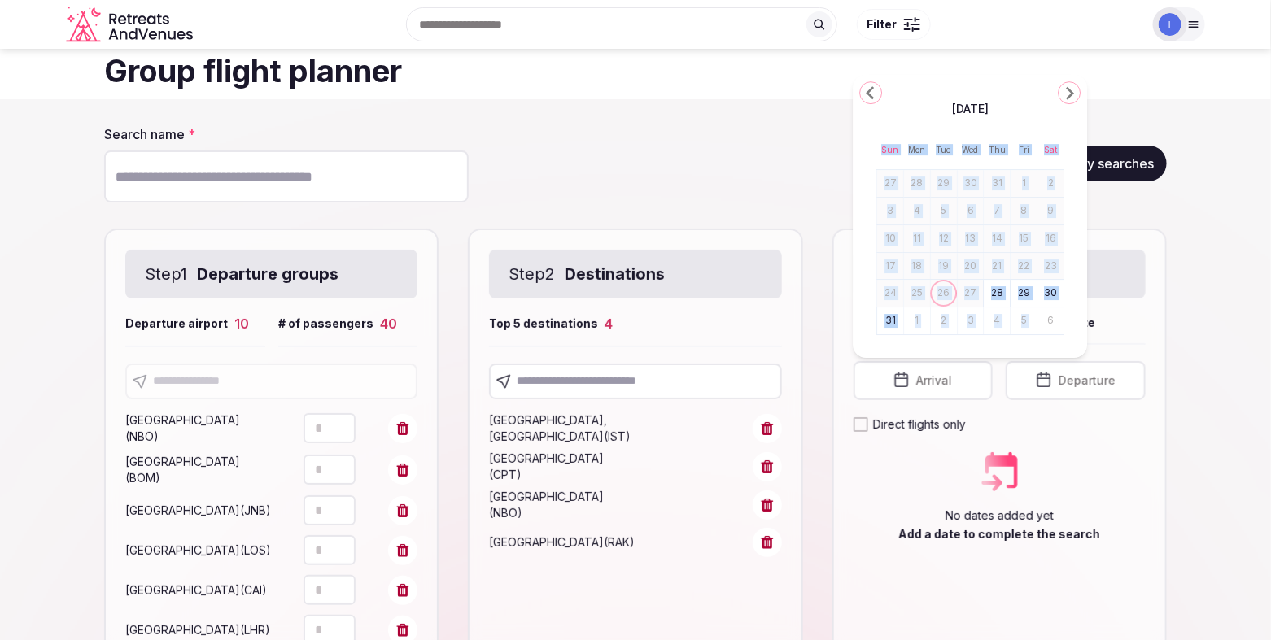
click at [1069, 126] on div "[DATE] Sun Mon Tue Wed Thu Fri Sat 27 28 29 30 31 1 2 3 4 5 6 7 8 9 10 11 12 13…" at bounding box center [970, 216] width 234 height 283
click at [1066, 97] on icon "Go to the Next Month" at bounding box center [1069, 93] width 20 height 20
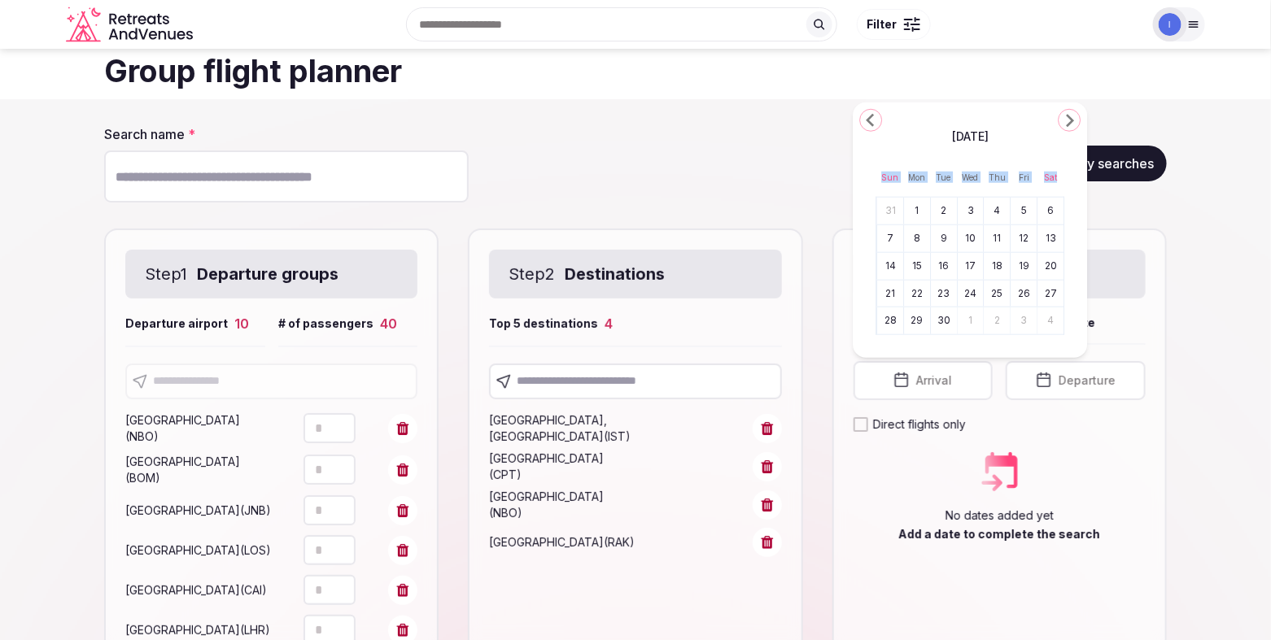
click at [1069, 116] on polygon "Go to the Next Month" at bounding box center [1070, 120] width 8 height 13
click at [1074, 94] on icon "Go to the Next Month" at bounding box center [1069, 93] width 20 height 20
click at [1072, 127] on icon "Go to the Next Month" at bounding box center [1069, 121] width 20 height 20
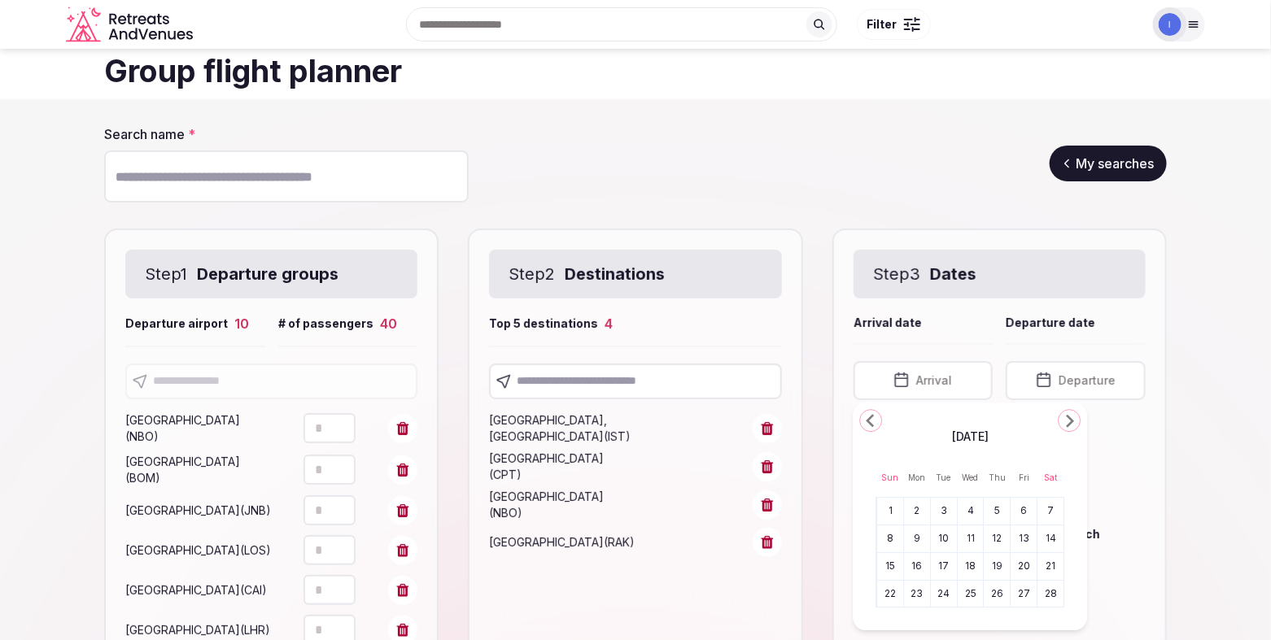
click at [1062, 426] on div "[DATE]" at bounding box center [970, 436] width 189 height 20
click at [1065, 420] on icon "Go to the Next Month" at bounding box center [1069, 421] width 20 height 20
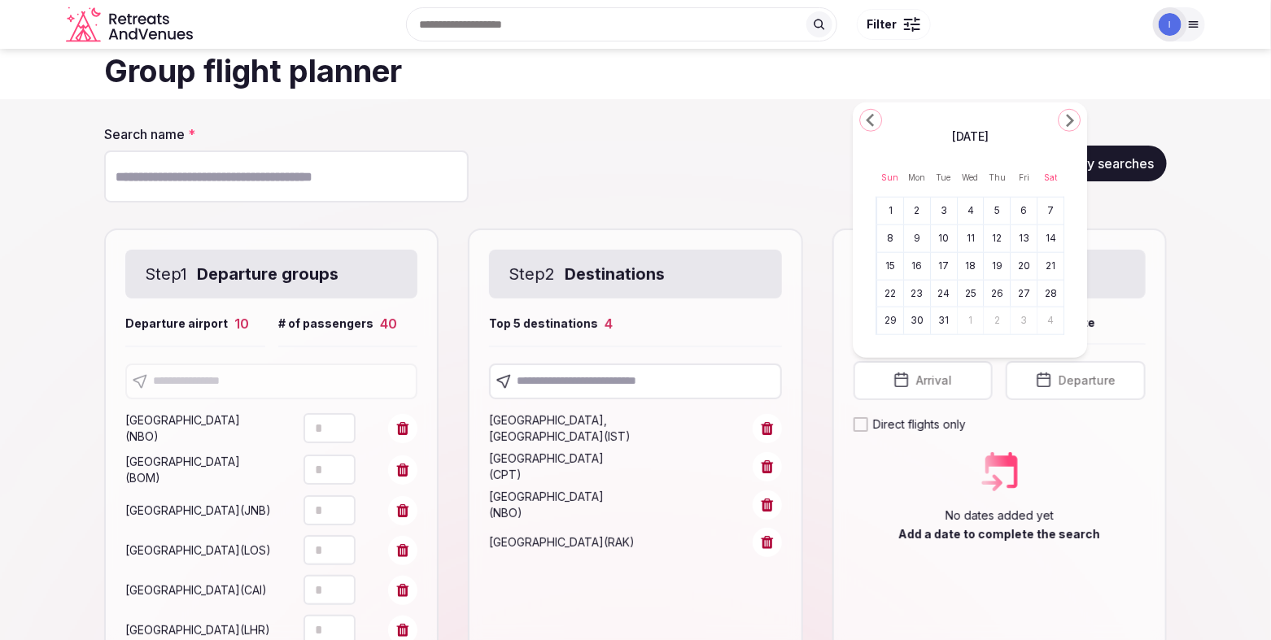
click at [950, 296] on button "24" at bounding box center [943, 294] width 23 height 24
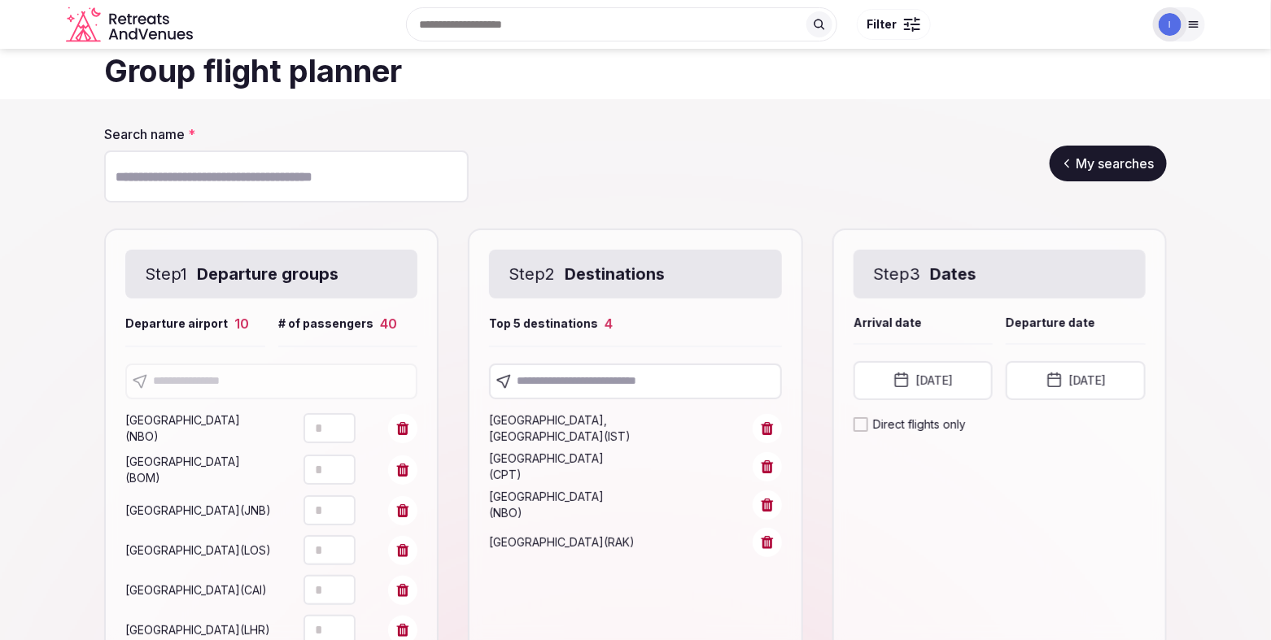
click at [1075, 388] on button "[DATE]" at bounding box center [1076, 380] width 140 height 39
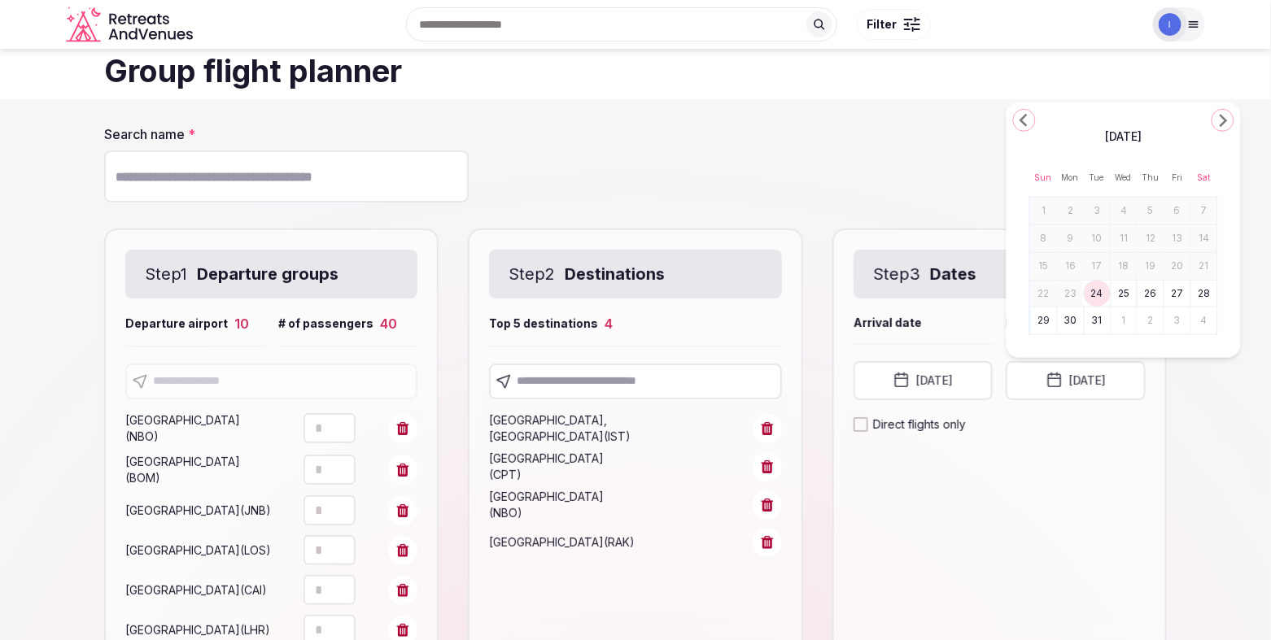
click at [948, 381] on button "[DATE]" at bounding box center [924, 380] width 140 height 39
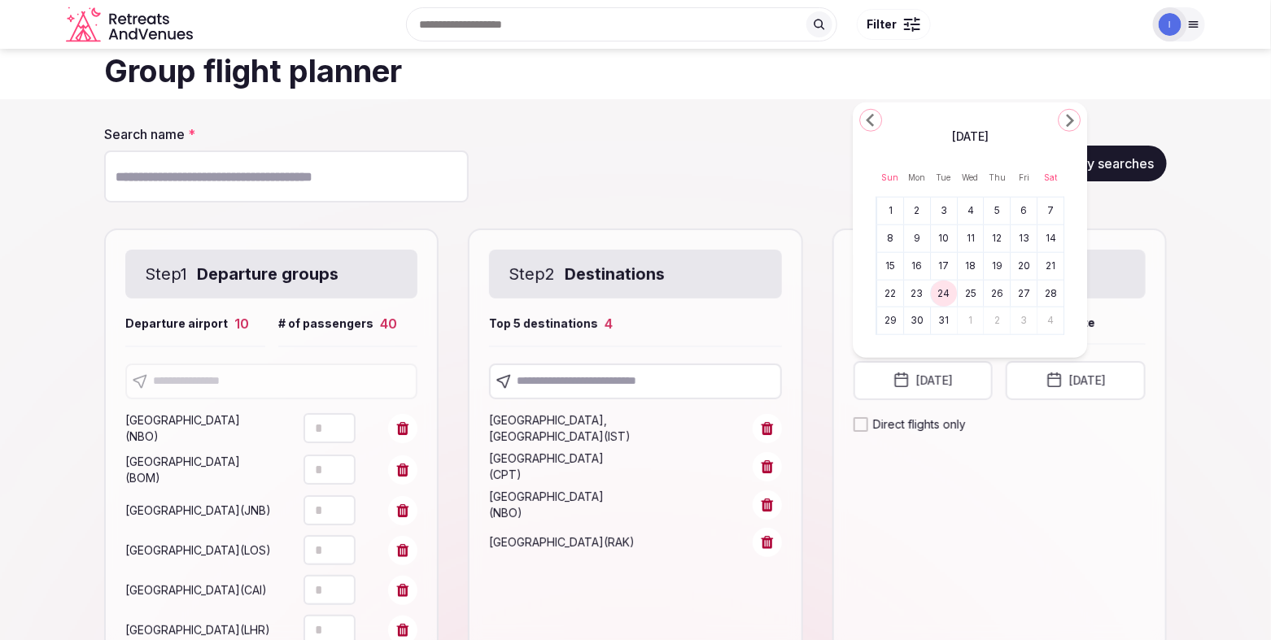
click at [975, 299] on button "25" at bounding box center [970, 294] width 23 height 24
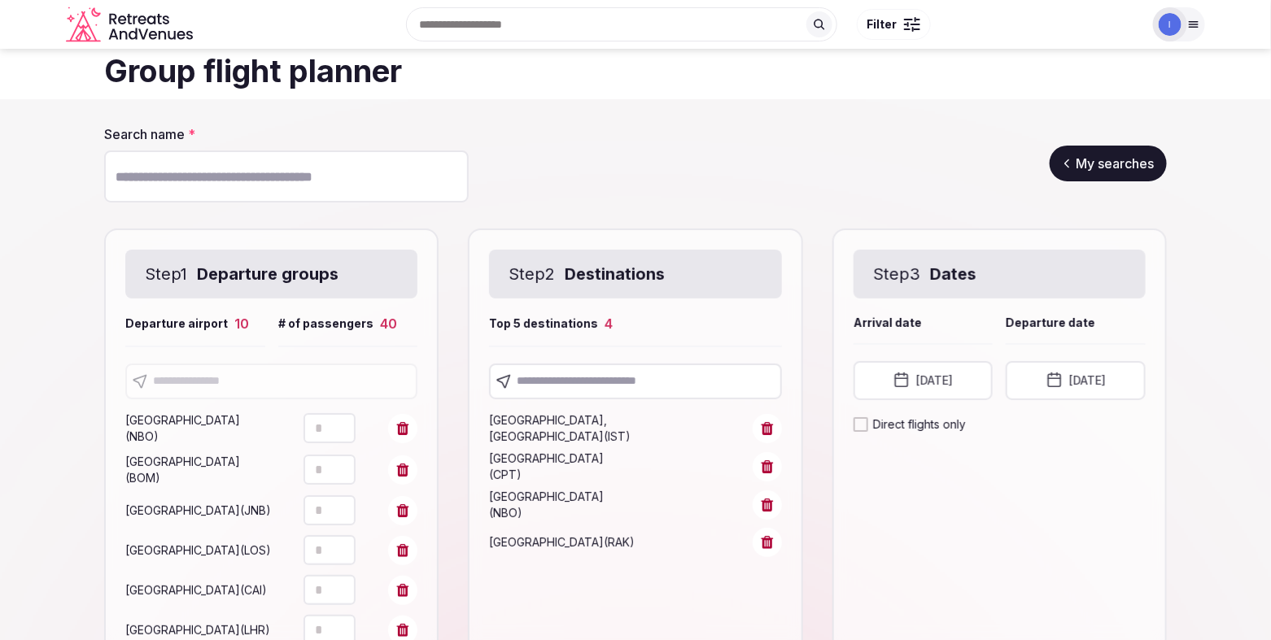
click at [1062, 371] on button "[DATE]" at bounding box center [1076, 380] width 140 height 39
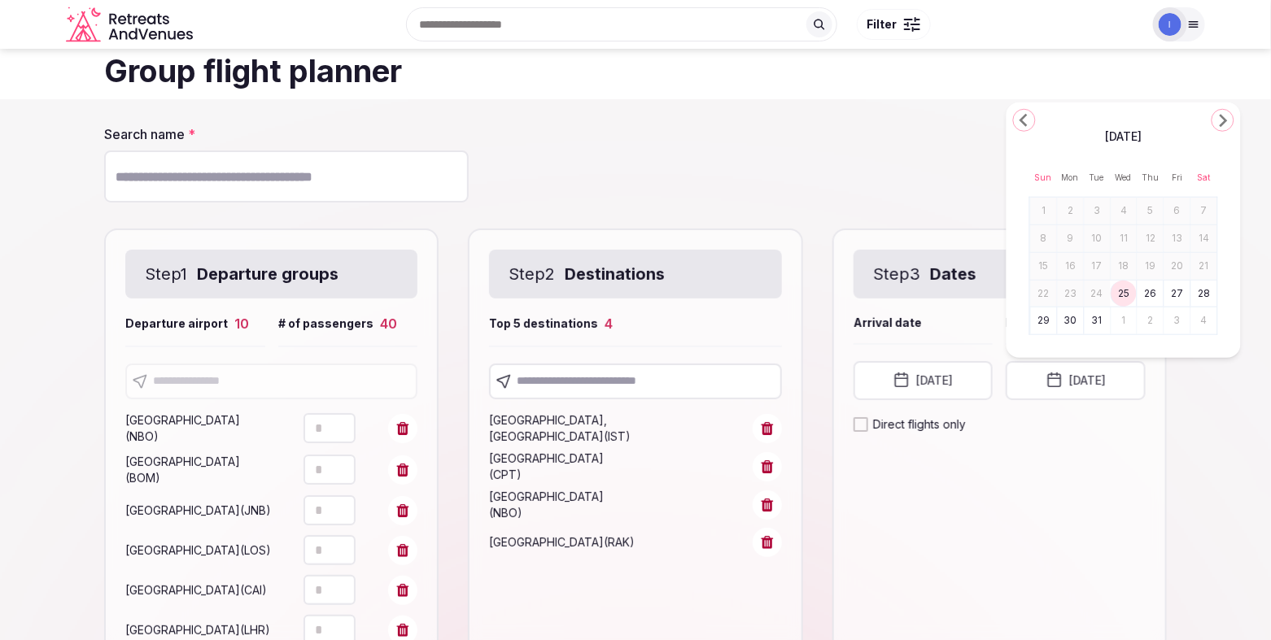
click at [1049, 321] on button "29" at bounding box center [1044, 321] width 23 height 24
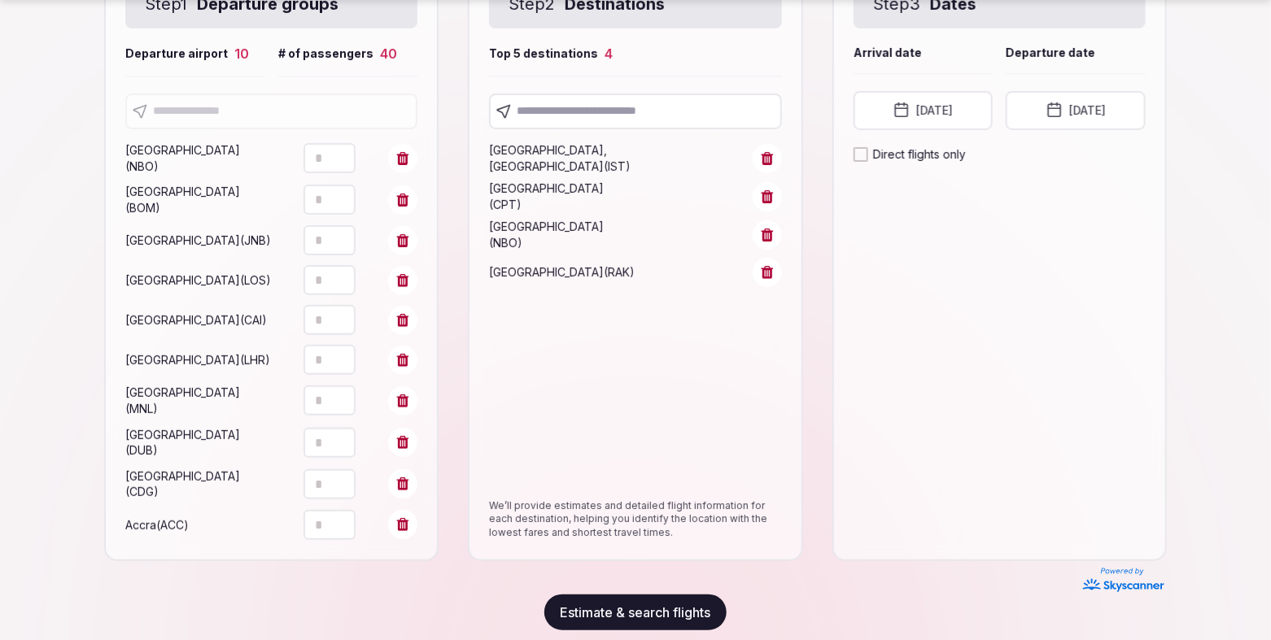
scroll to position [321, 0]
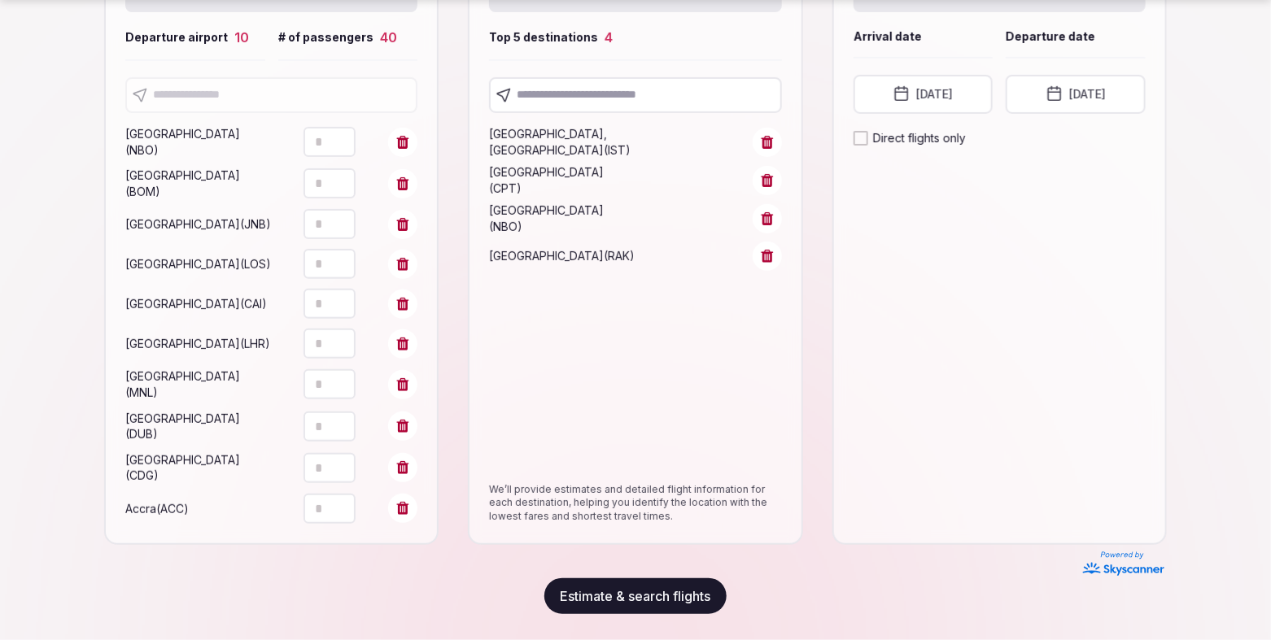
click at [631, 598] on button "Estimate & search flights" at bounding box center [635, 597] width 182 height 36
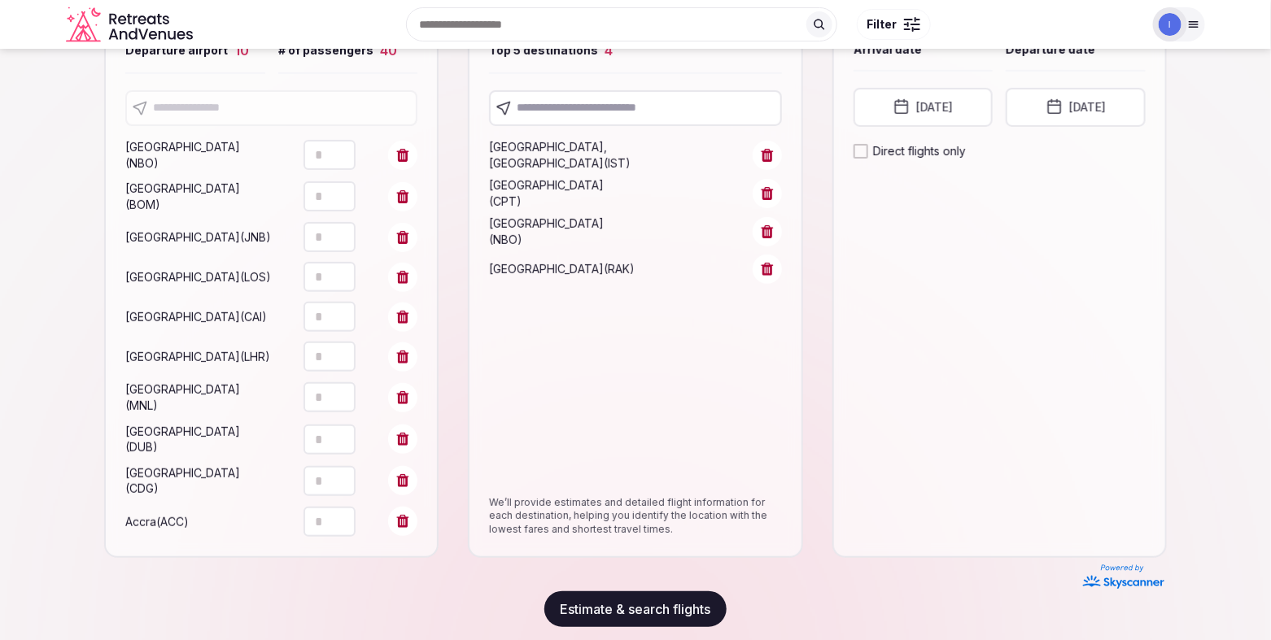
scroll to position [0, 0]
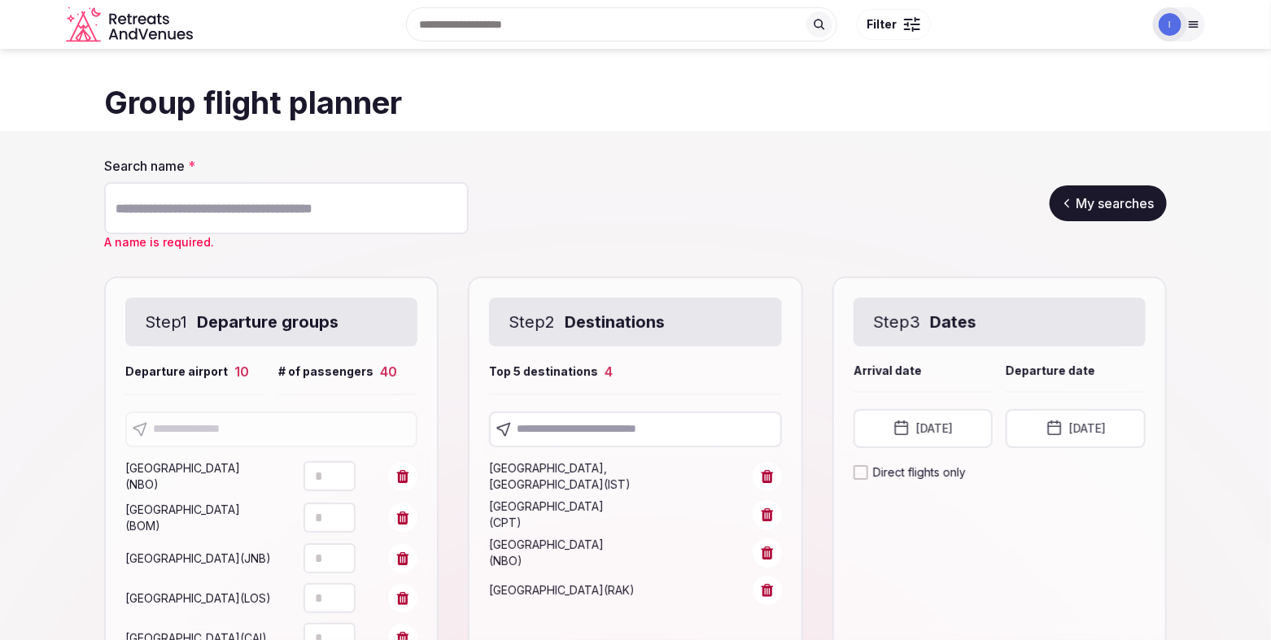
click at [261, 217] on input "Search name *" at bounding box center [286, 208] width 365 height 52
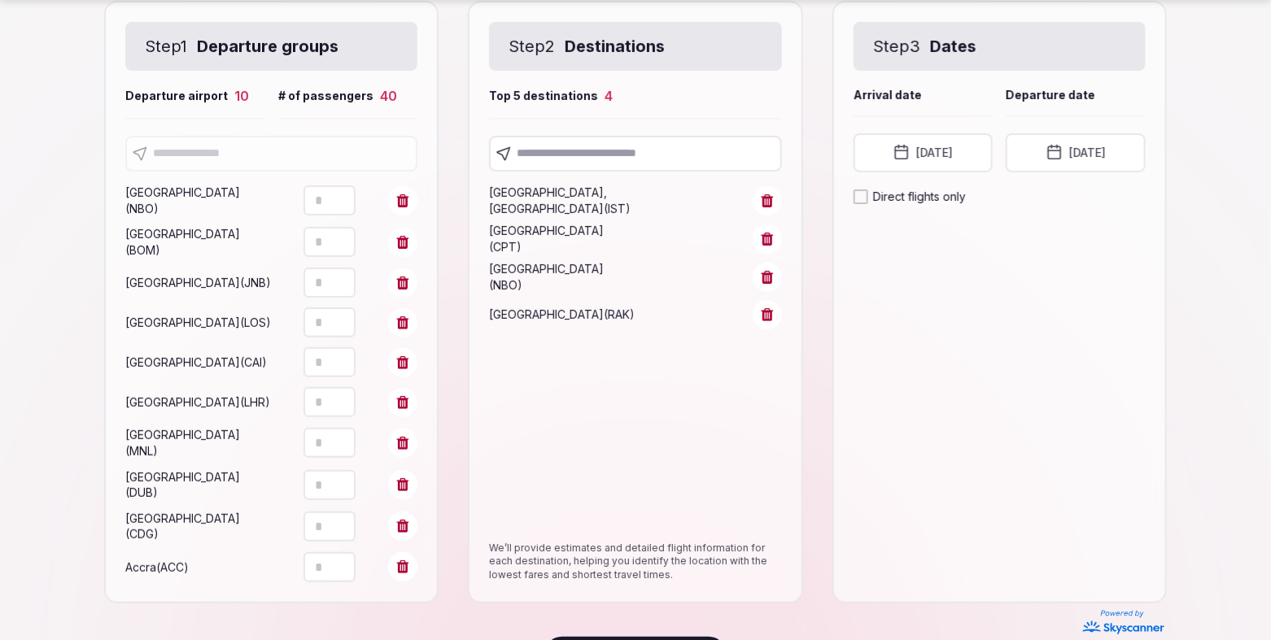
scroll to position [321, 0]
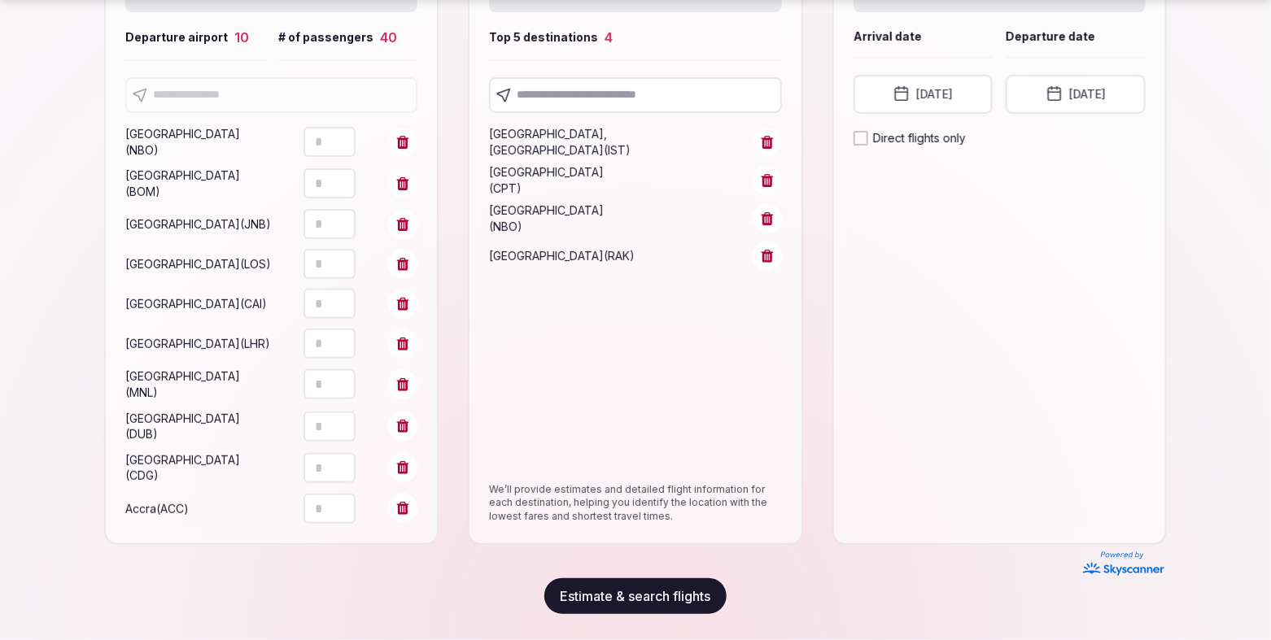
type input "**********"
click at [627, 596] on button "Estimate & search flights" at bounding box center [635, 597] width 182 height 36
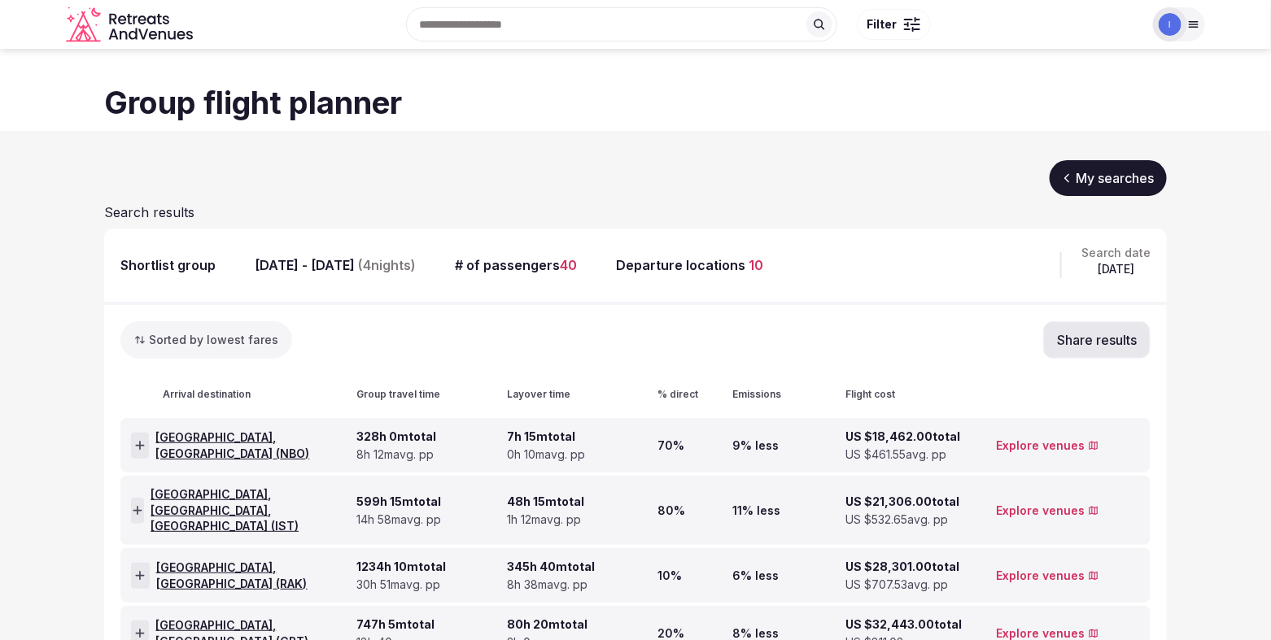
click at [1081, 257] on div "Search date [DATE]" at bounding box center [1115, 265] width 69 height 41
click at [1058, 343] on button "Share results" at bounding box center [1096, 339] width 107 height 37
click at [733, 157] on section "My searches Search results Shortlist group [DATE] - [DATE] ( 4 nights) # of pas…" at bounding box center [635, 439] width 1271 height 617
click at [763, 257] on span "10" at bounding box center [756, 265] width 15 height 16
click at [577, 260] on span "40" at bounding box center [568, 265] width 17 height 16
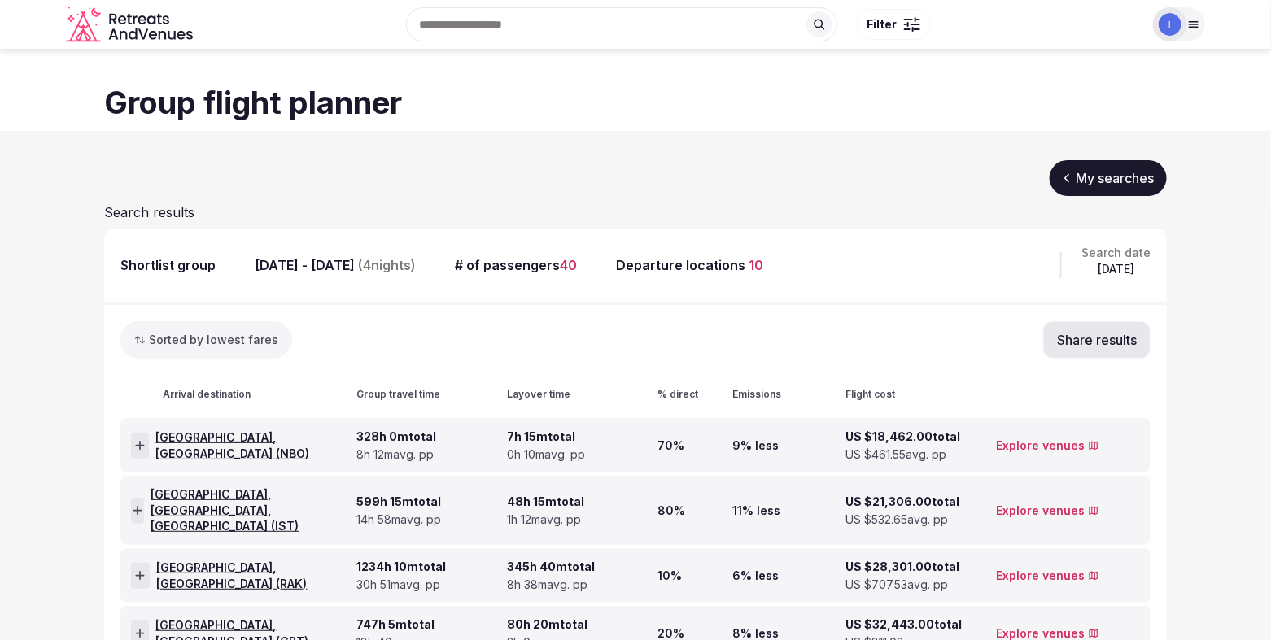
click at [577, 266] on span "40" at bounding box center [568, 265] width 17 height 16
click at [375, 269] on div "[DATE] - [DATE] ( 4 nights)" at bounding box center [335, 265] width 161 height 18
click at [133, 213] on span "Search results" at bounding box center [149, 212] width 90 height 16
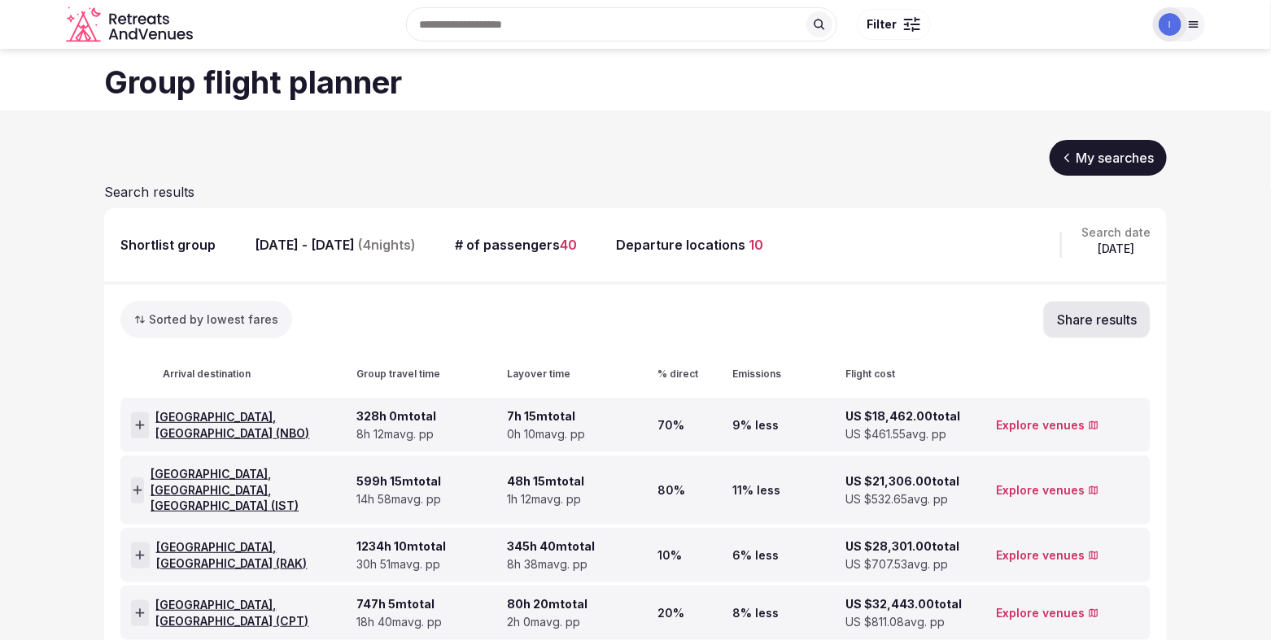
scroll to position [91, 0]
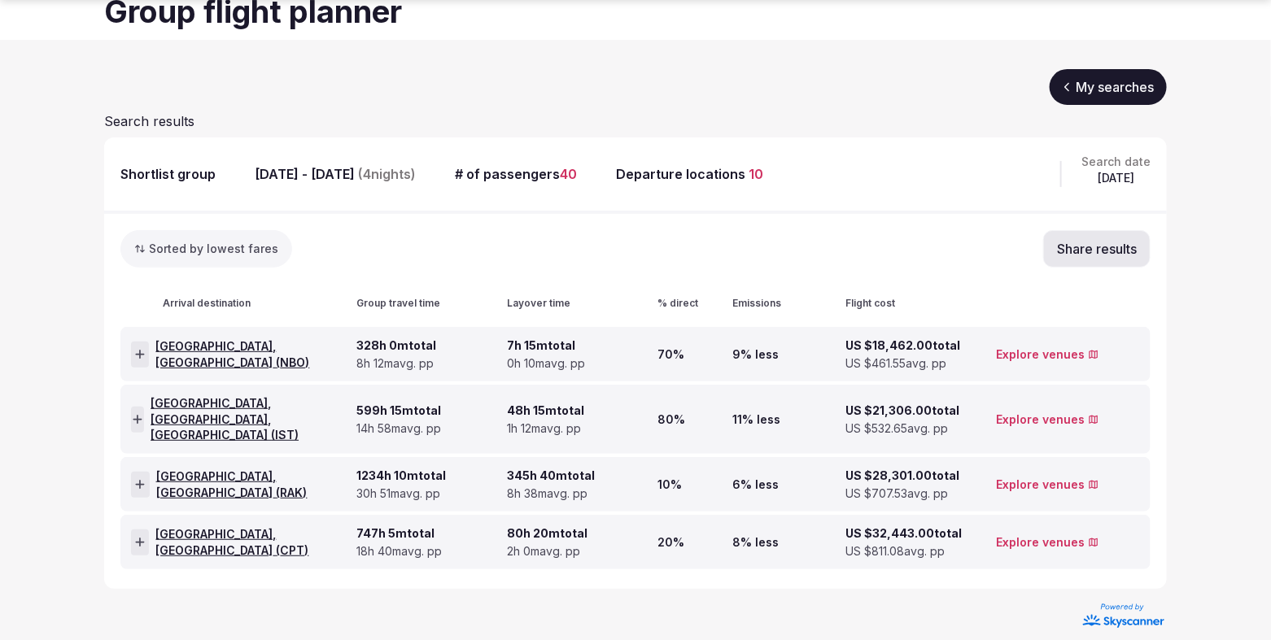
click at [322, 367] on div "[GEOGRAPHIC_DATA], [GEOGRAPHIC_DATA] ( NBO )" at bounding box center [240, 354] width 219 height 53
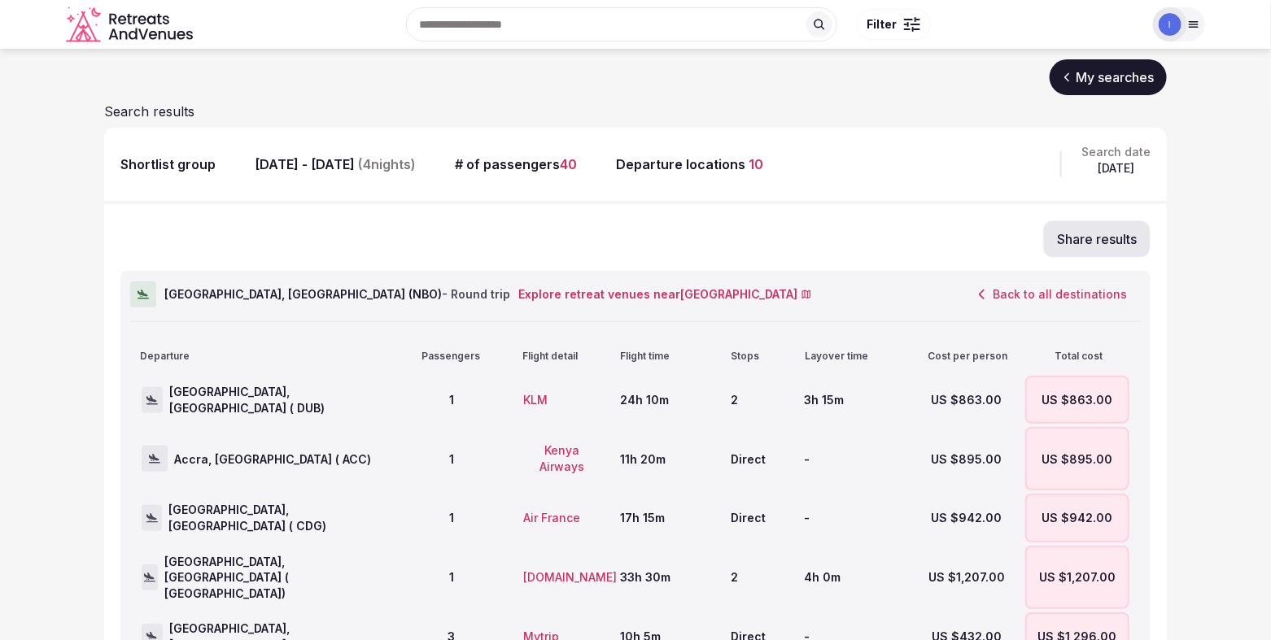
scroll to position [0, 0]
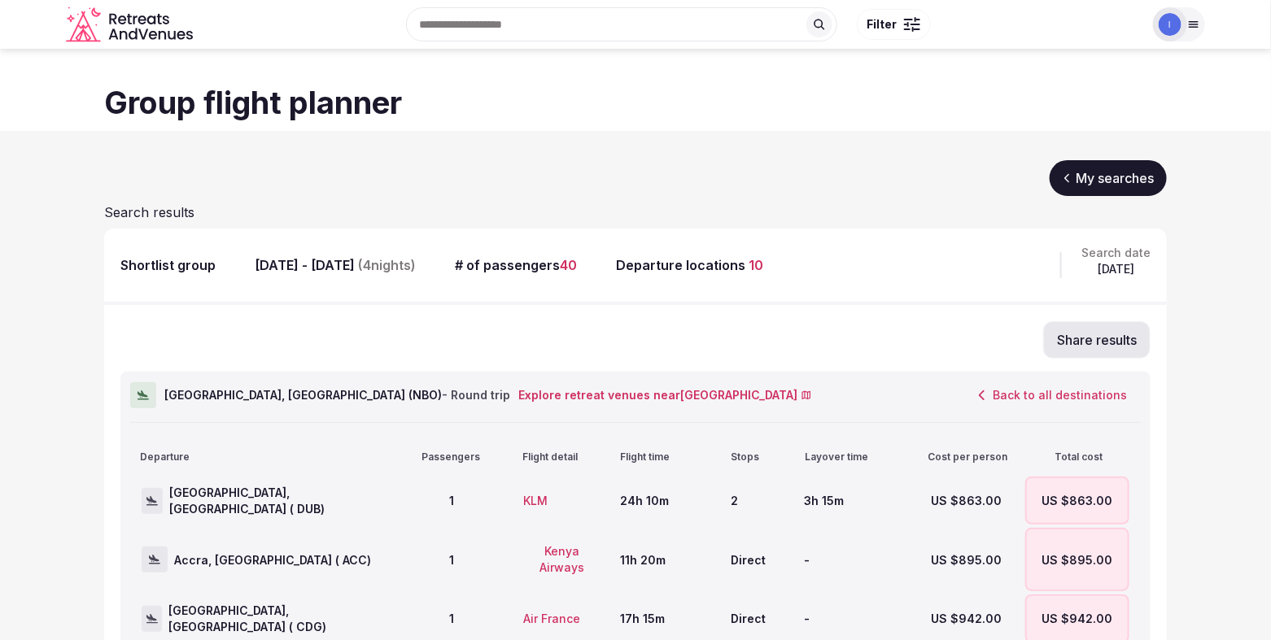
click at [1096, 176] on link "My searches" at bounding box center [1108, 178] width 117 height 36
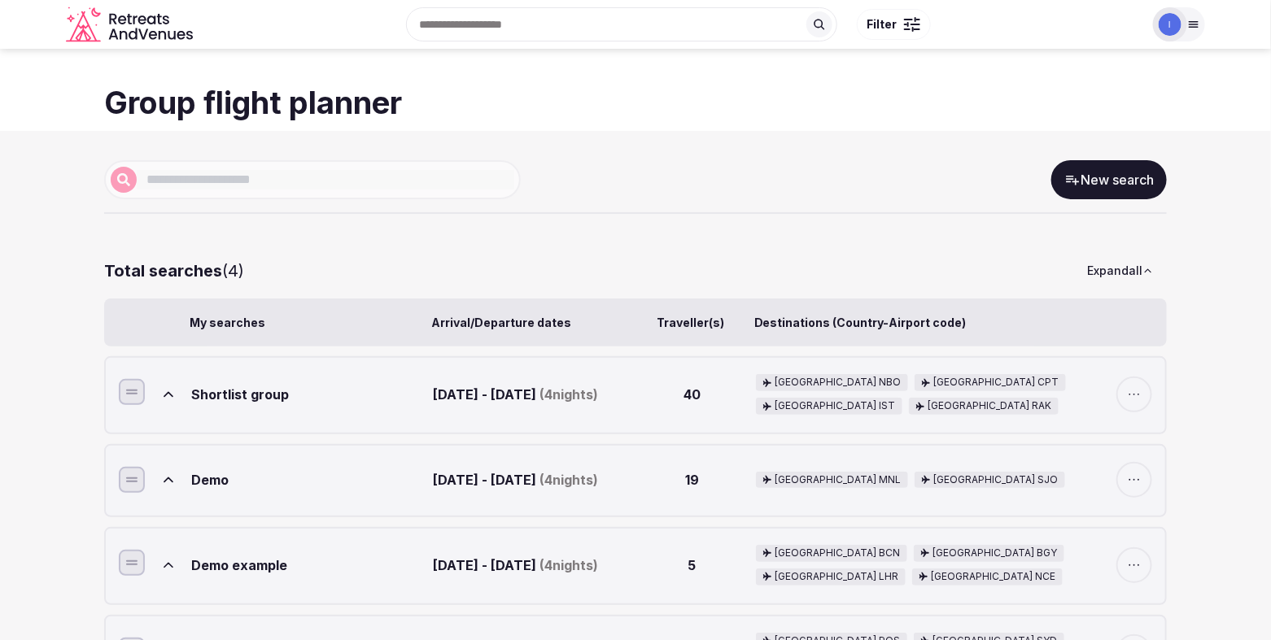
click at [334, 399] on div "Shortlist group" at bounding box center [309, 394] width 235 height 41
click at [1131, 387] on icon "button" at bounding box center [1134, 395] width 16 height 16
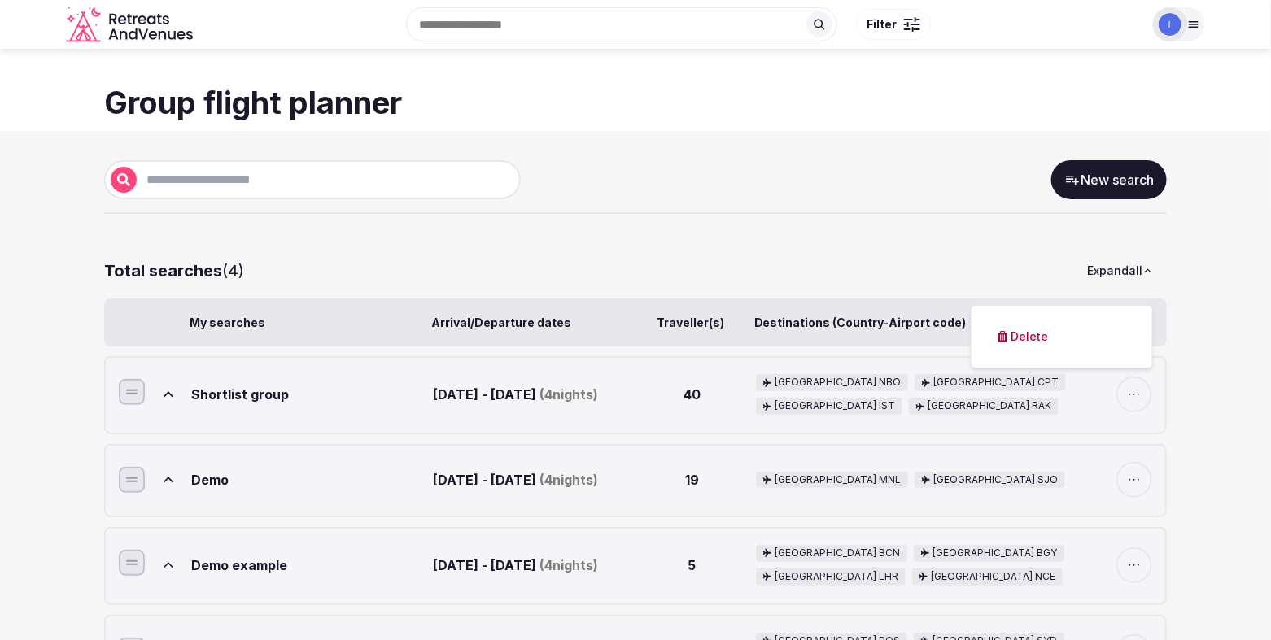
click at [248, 396] on div "Shortlist group" at bounding box center [309, 394] width 235 height 41
click at [162, 393] on icon at bounding box center [168, 395] width 16 height 16
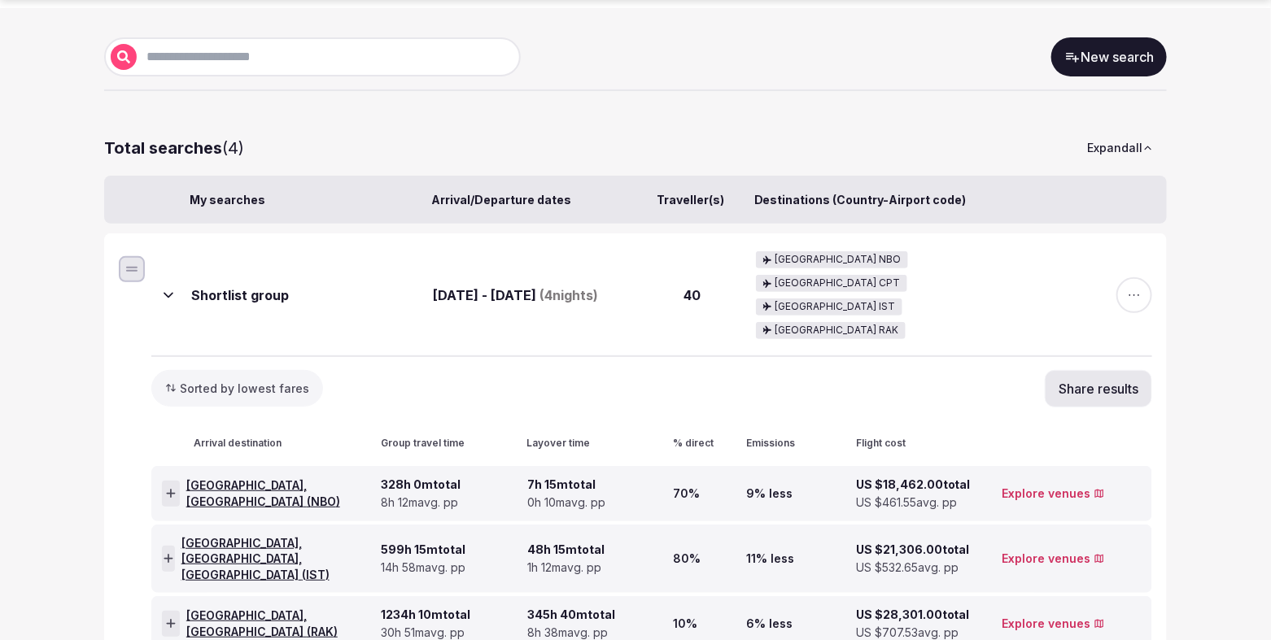
scroll to position [139, 0]
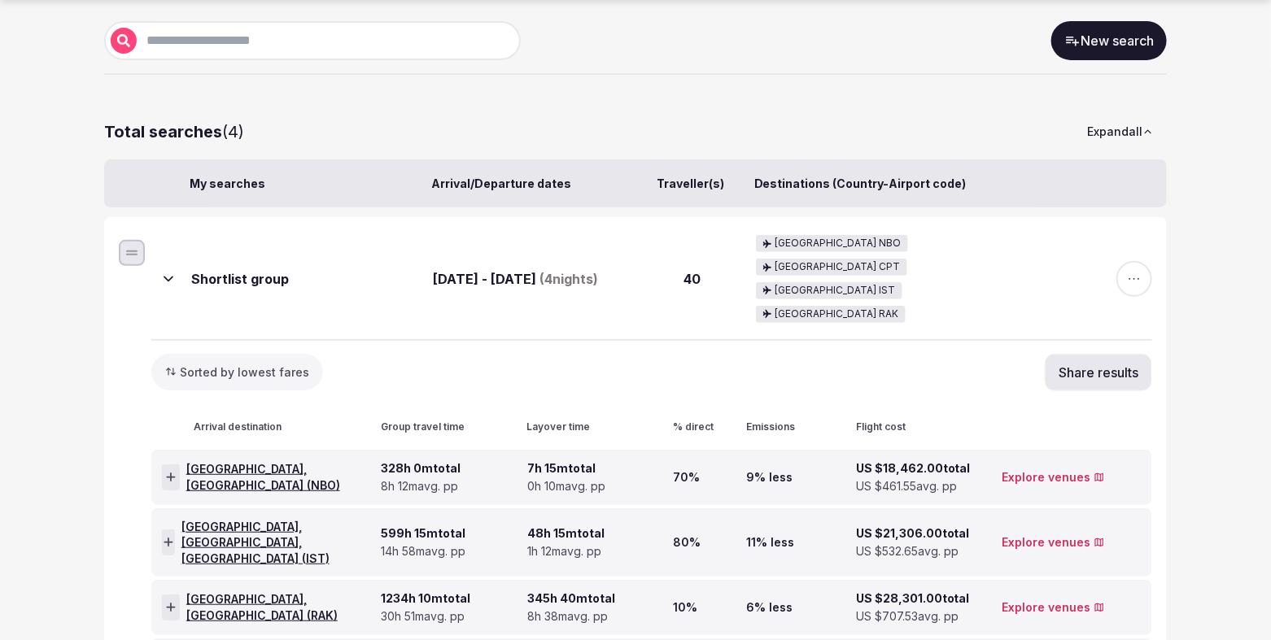
click at [1129, 263] on span "button" at bounding box center [1134, 279] width 36 height 36
click at [1130, 263] on span "button" at bounding box center [1134, 279] width 36 height 36
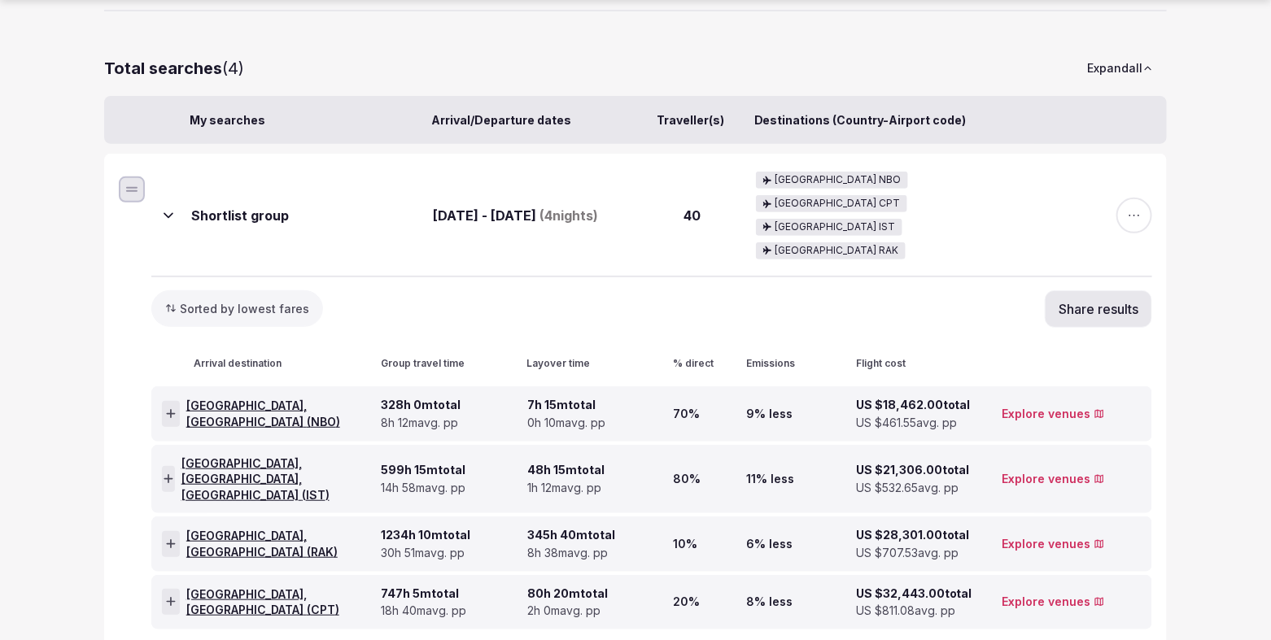
scroll to position [208, 0]
